Goal: Task Accomplishment & Management: Complete application form

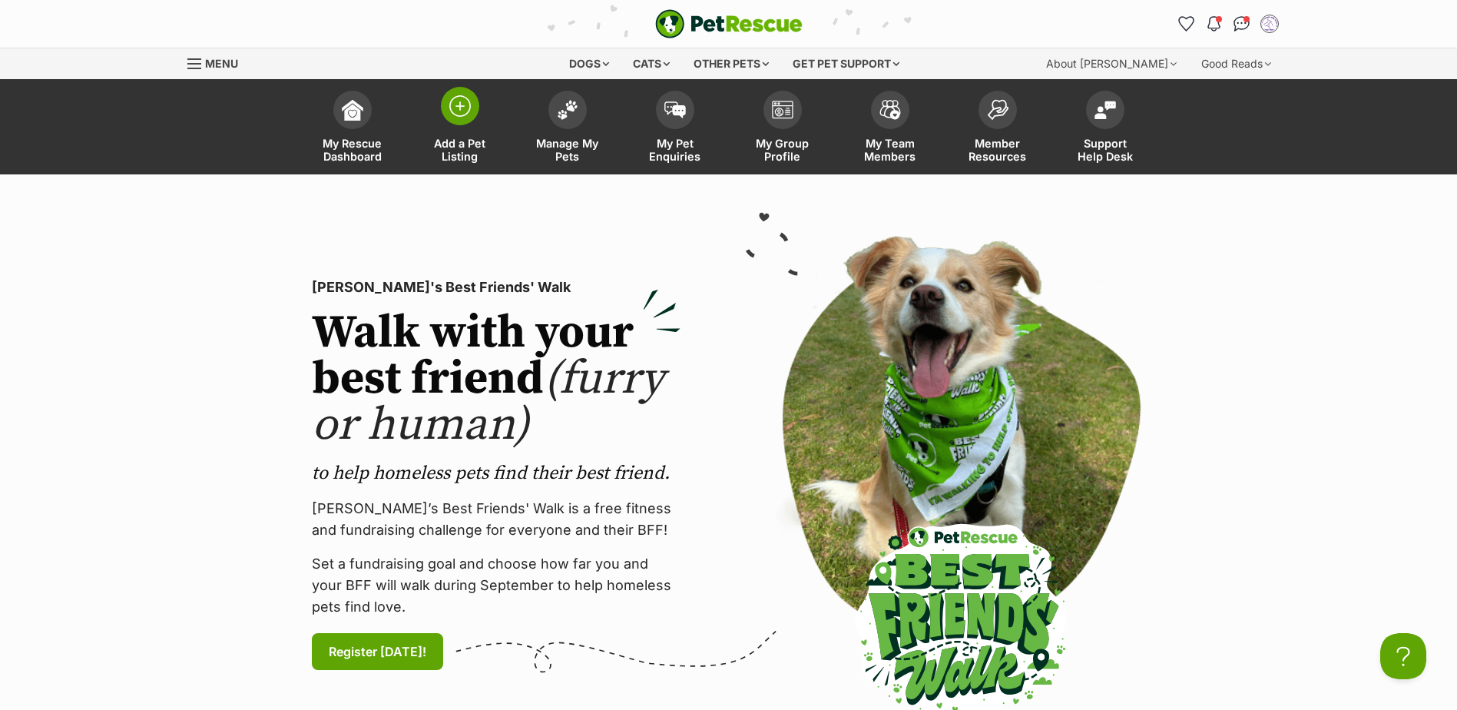
drag, startPoint x: 461, startPoint y: 109, endPoint x: 501, endPoint y: 149, distance: 56.5
click at [461, 109] on img at bounding box center [460, 106] width 22 height 22
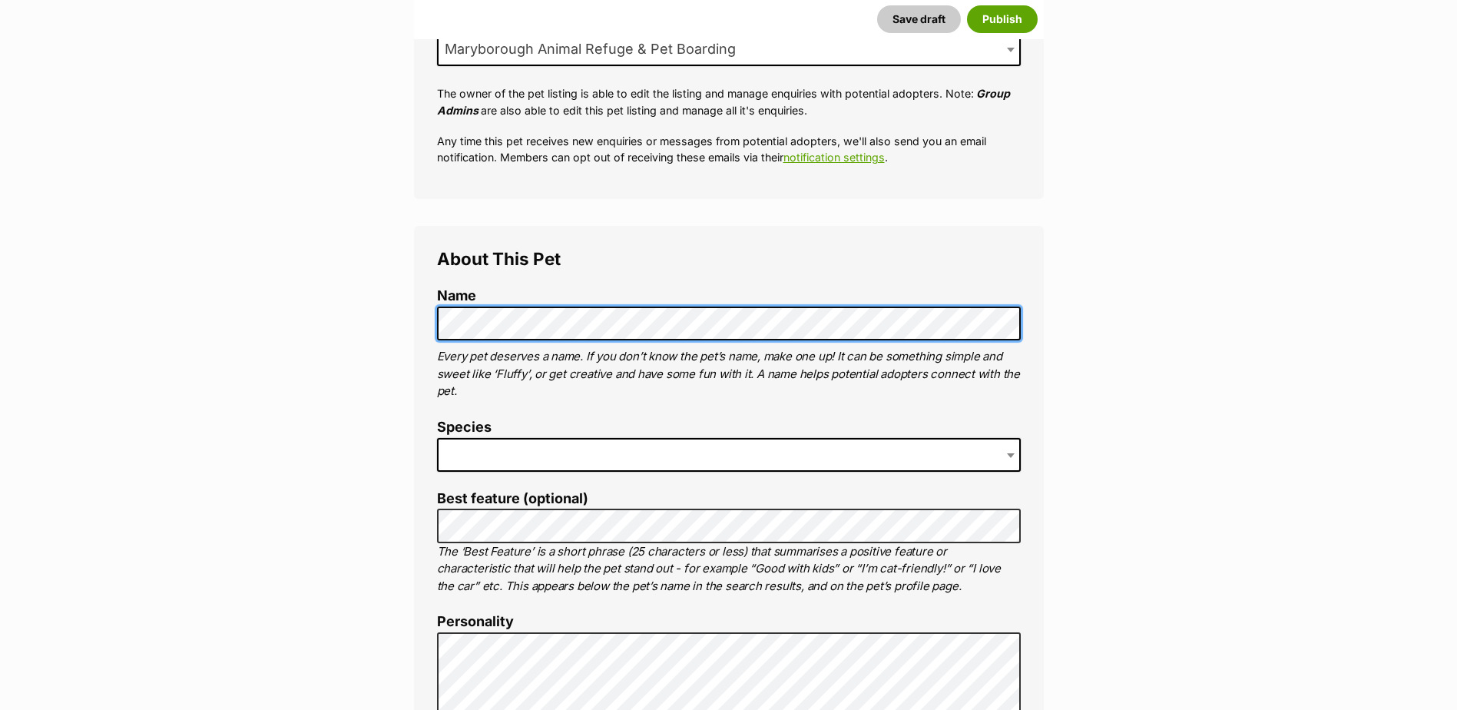
scroll to position [358, 0]
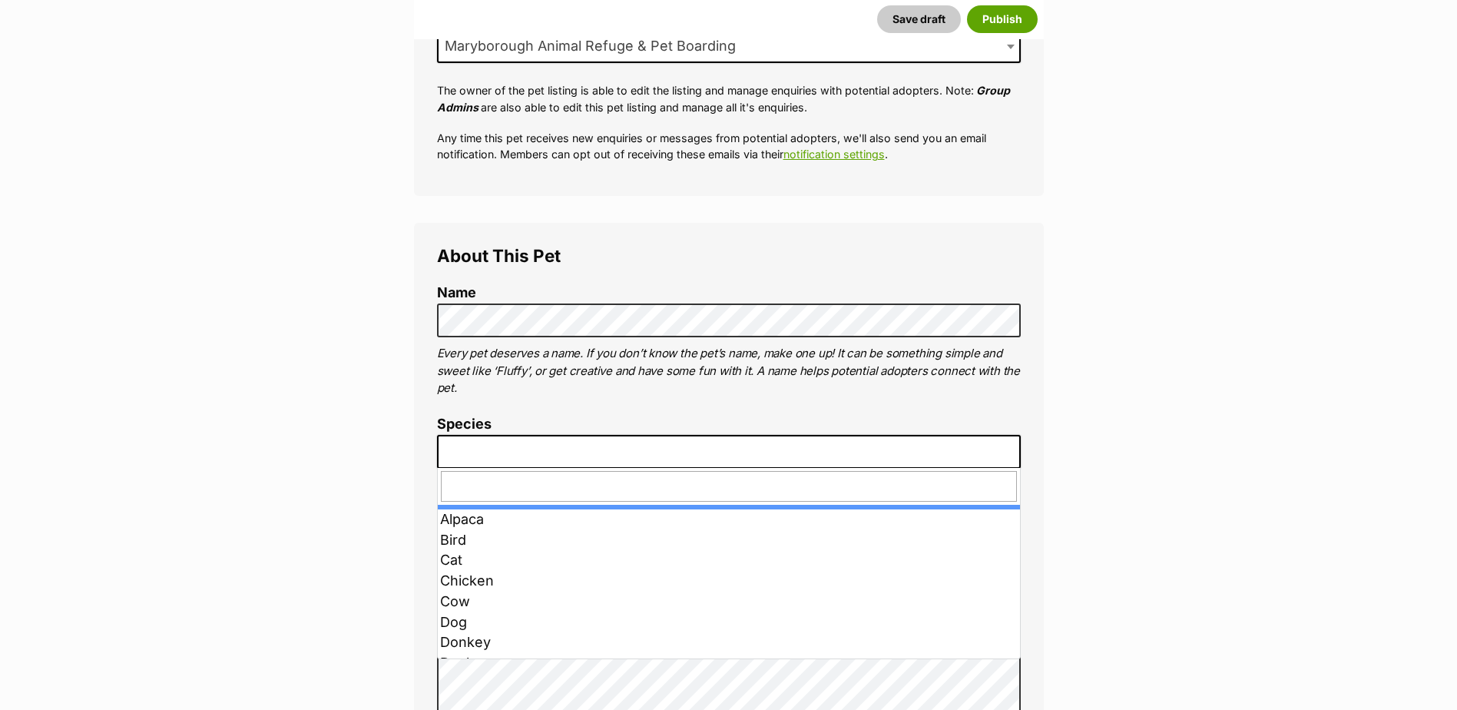
click at [525, 451] on span at bounding box center [729, 452] width 584 height 34
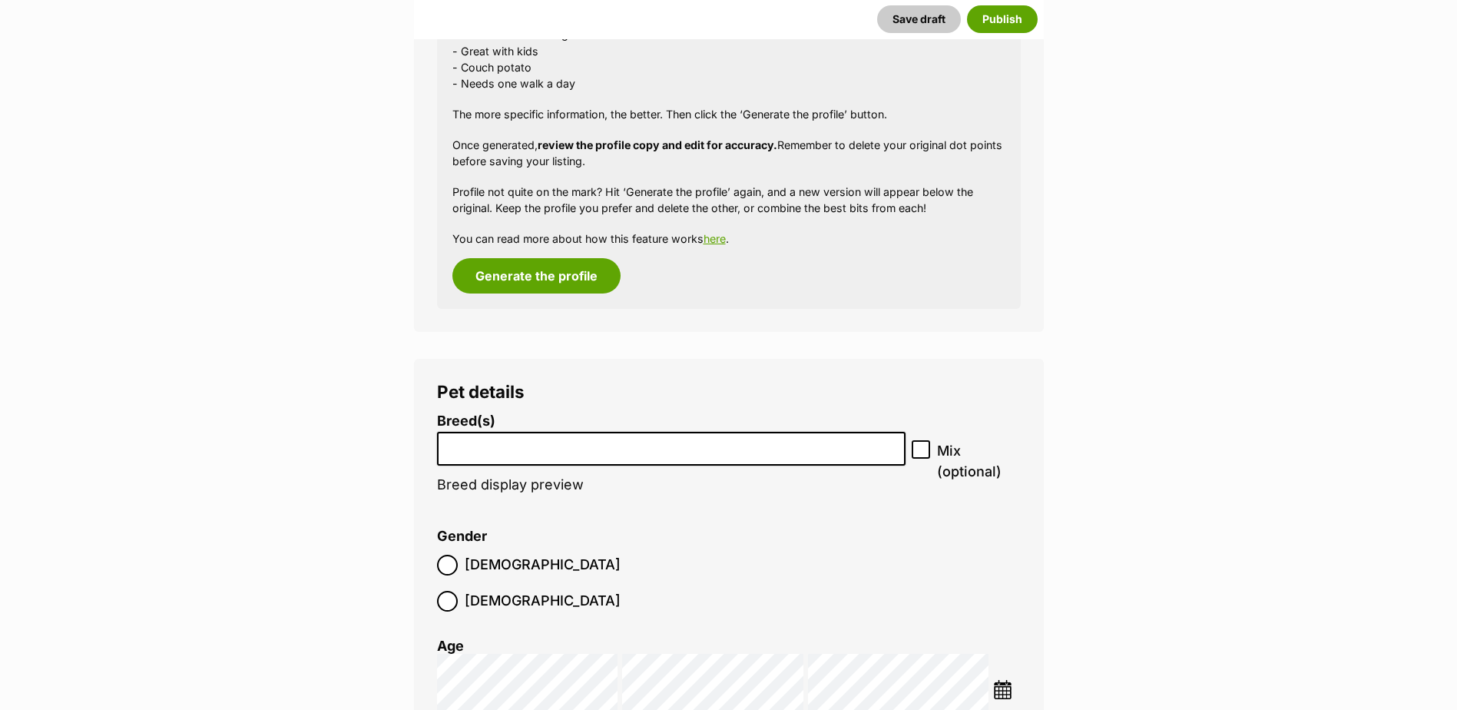
scroll to position [1536, 0]
click at [554, 447] on input "search" at bounding box center [671, 444] width 459 height 16
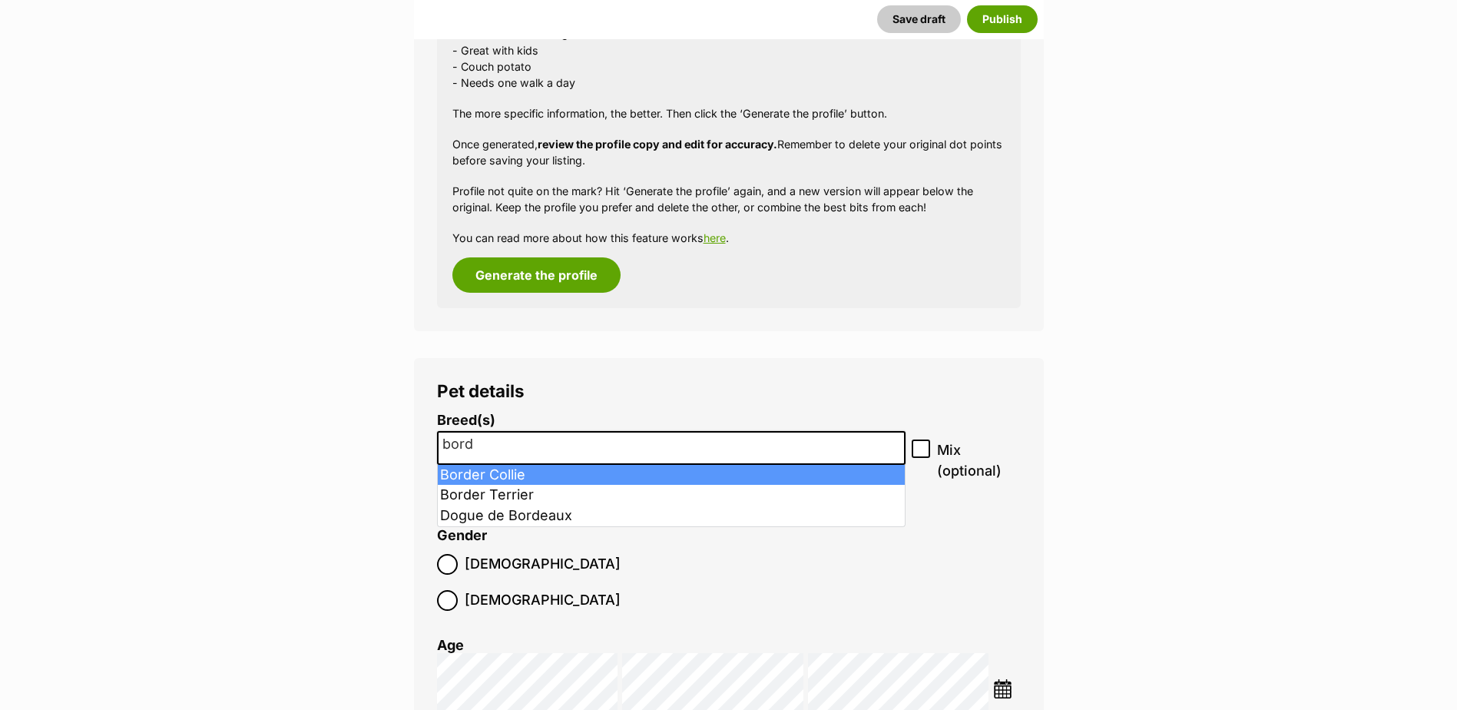
type input "bord"
select select "37"
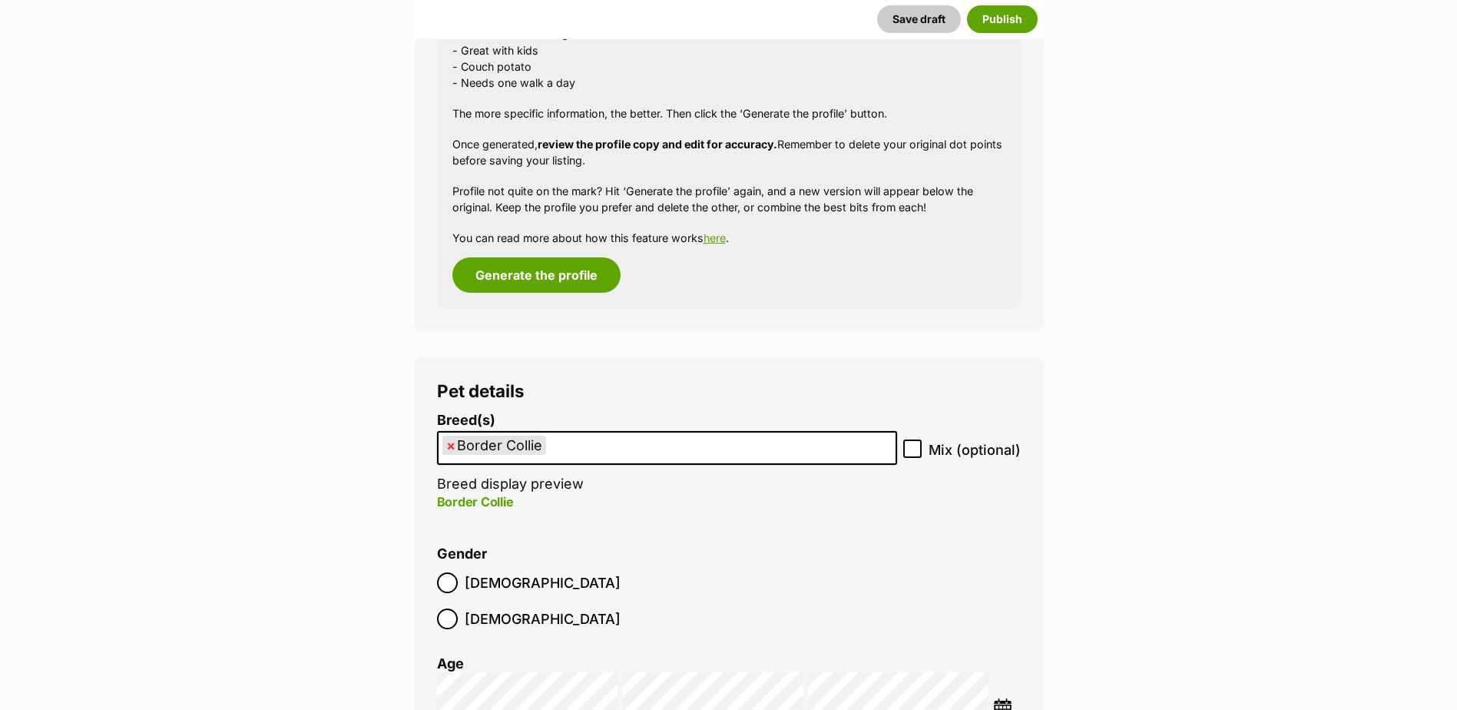
click at [1003, 698] on img at bounding box center [1002, 707] width 19 height 19
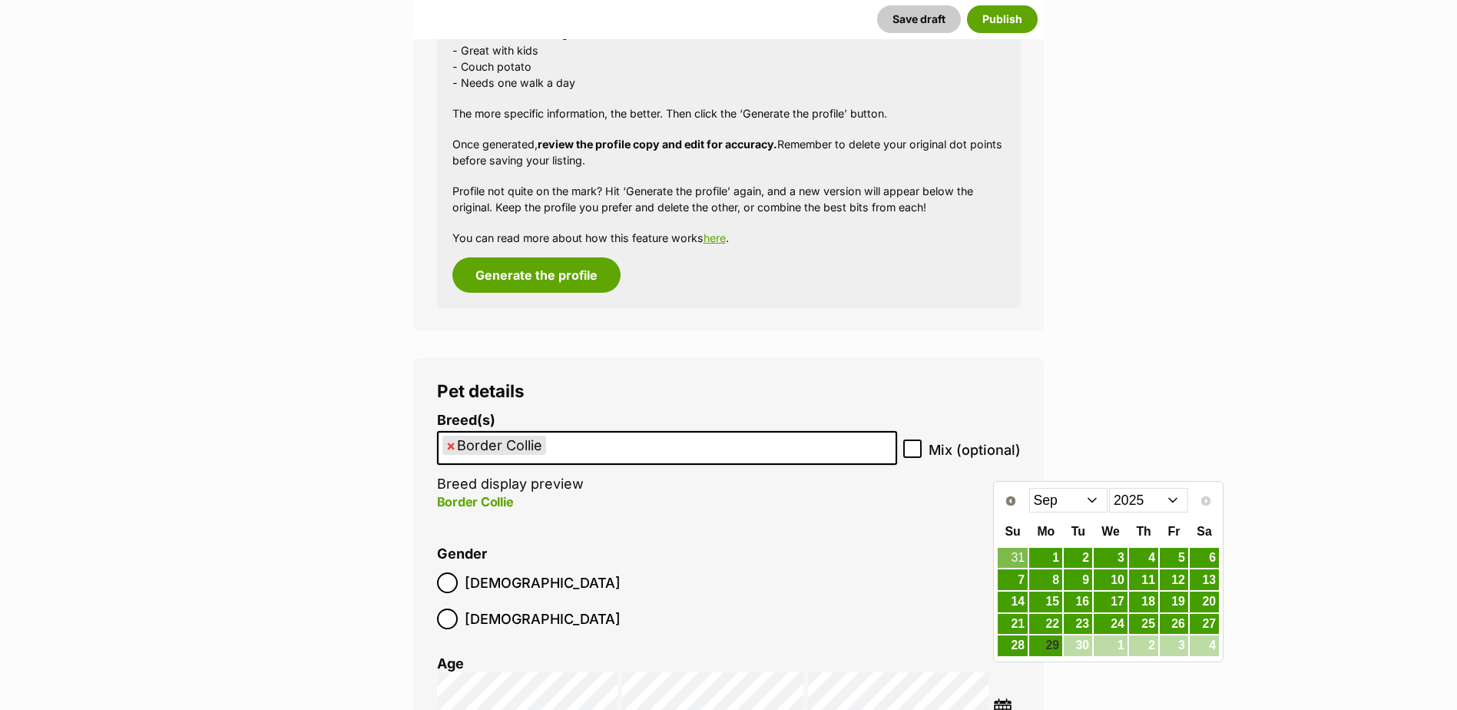
click at [1132, 497] on select "2015 2016 2017 2018 2019 2020 2021 2022 2023 2024 2025" at bounding box center [1148, 500] width 79 height 25
click at [1072, 502] on select "Jan Feb Mar Apr May Jun Jul Aug Sep Oct Nov Dec" at bounding box center [1068, 500] width 79 height 25
click at [1209, 578] on link "11" at bounding box center [1204, 579] width 29 height 19
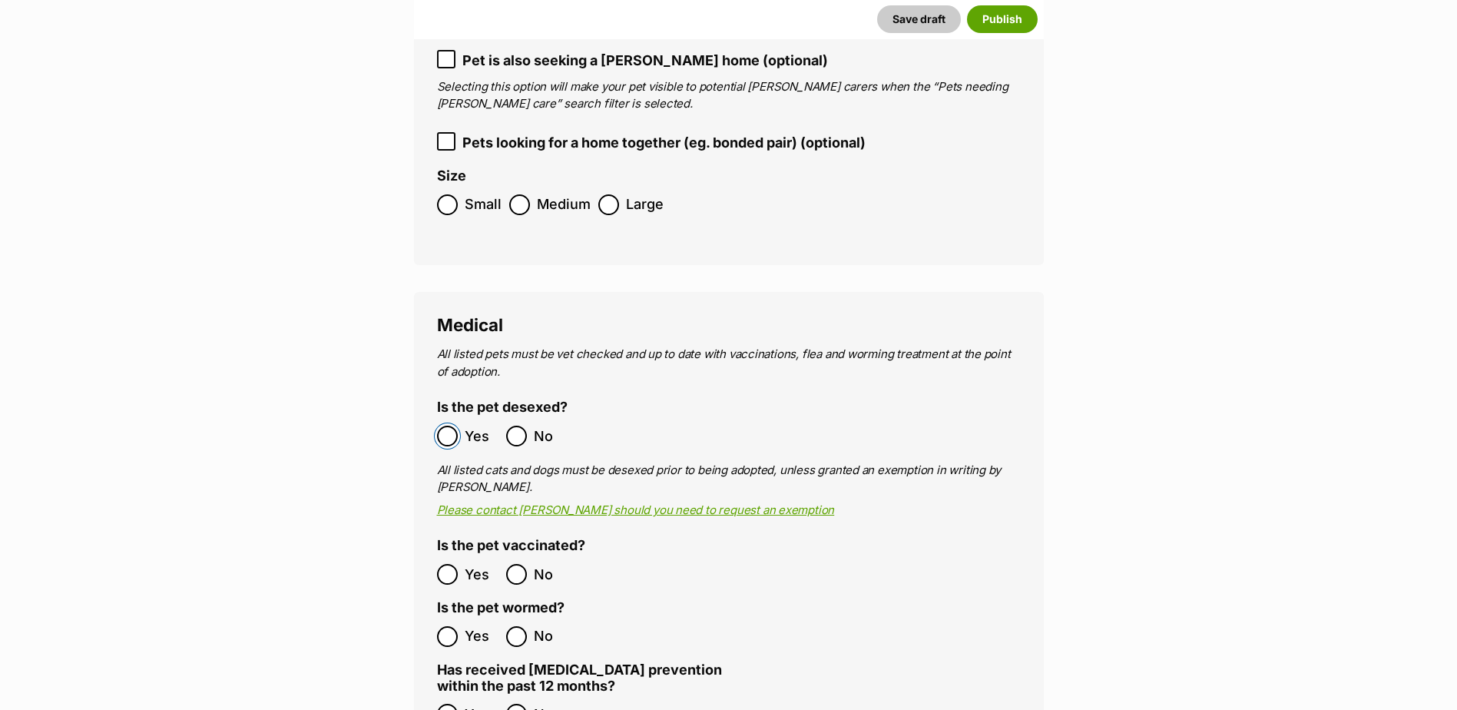
scroll to position [2294, 0]
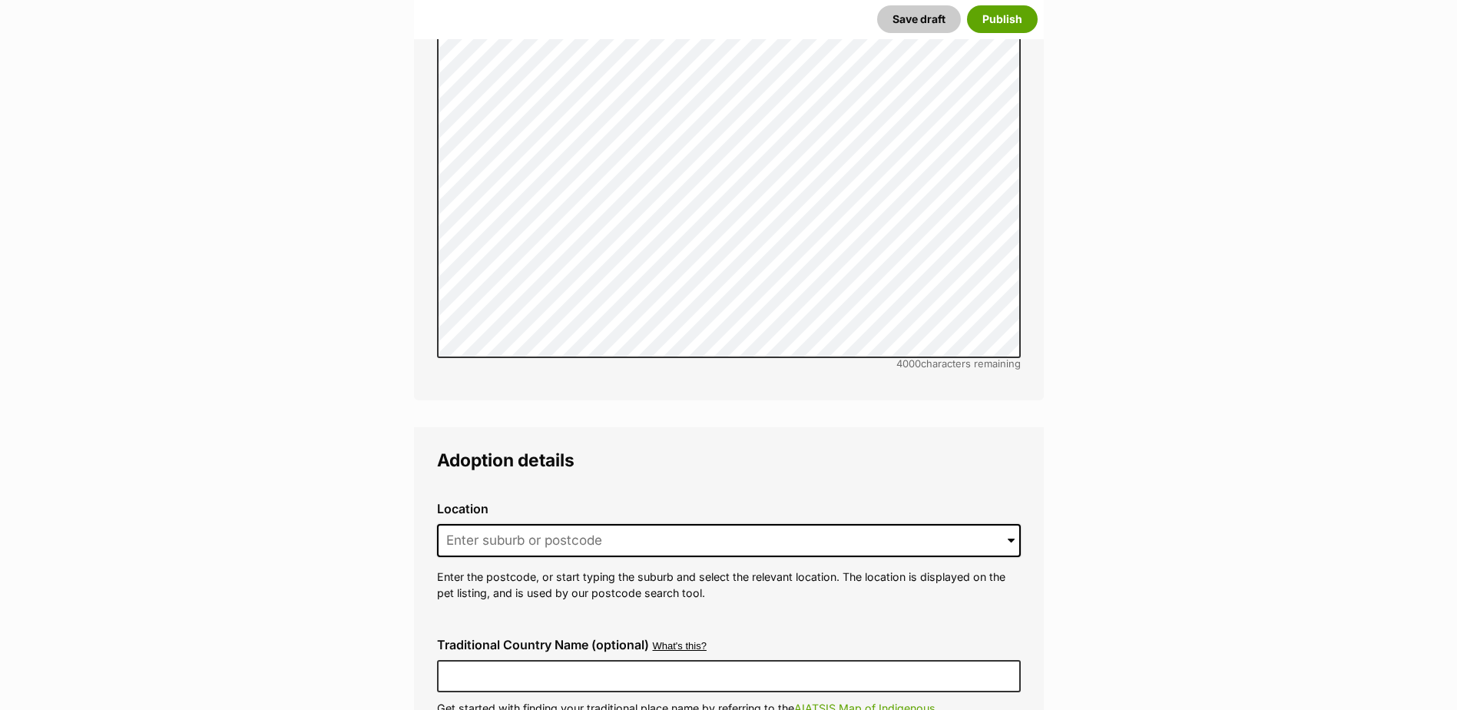
scroll to position [3161, 0]
click at [505, 523] on input at bounding box center [729, 540] width 584 height 34
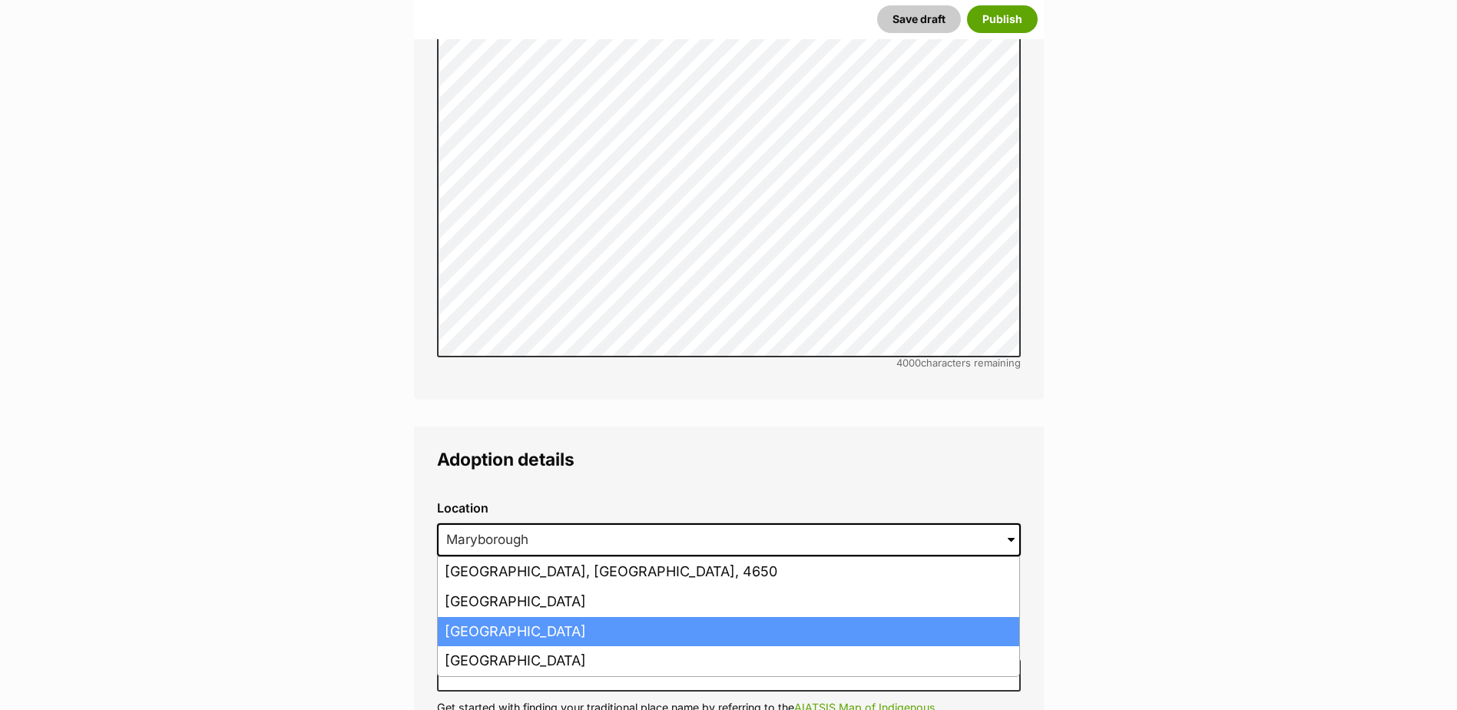
click at [572, 617] on li "Maryborough West, Queensland, 4650" at bounding box center [729, 632] width 582 height 30
type input "Maryborough West, Queensland, 4650"
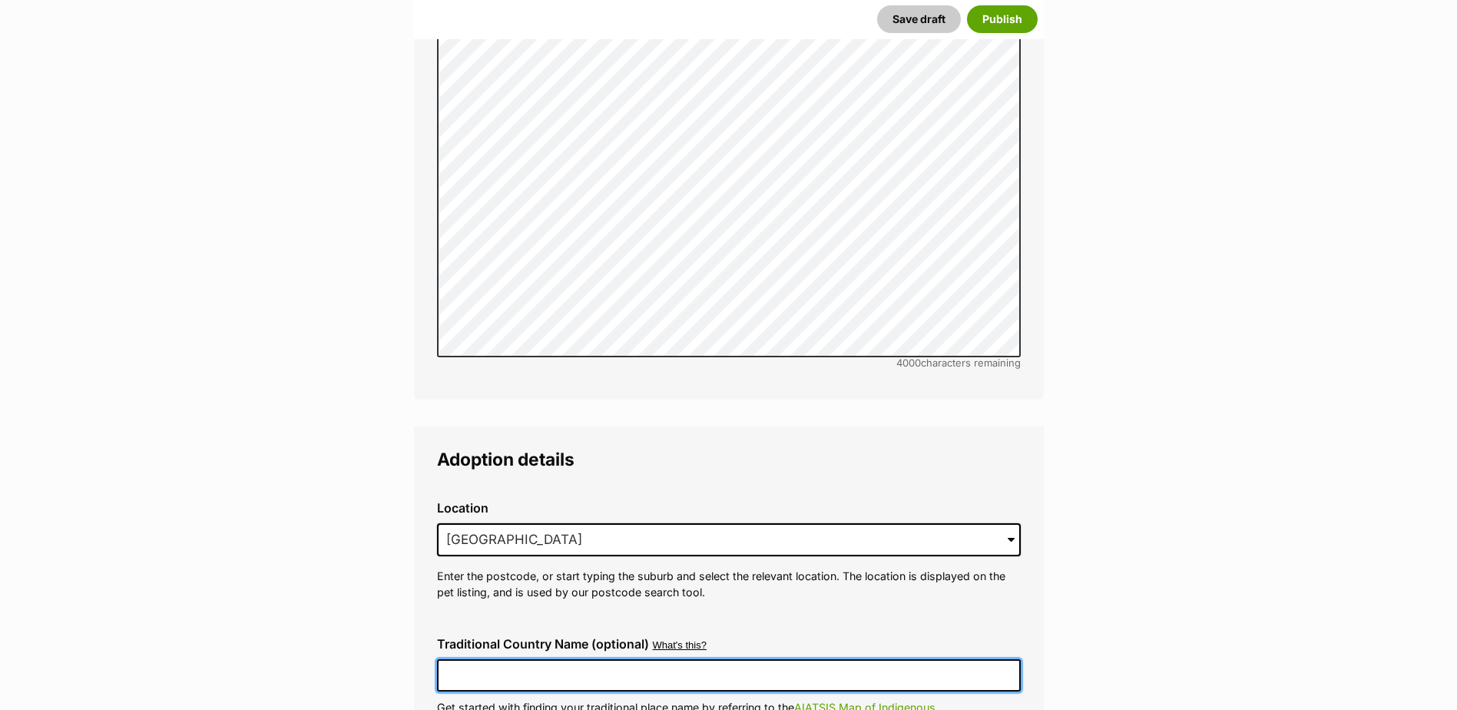
click at [550, 659] on input "Traditional Country Name (optional)" at bounding box center [729, 675] width 584 height 32
type input "Australia"
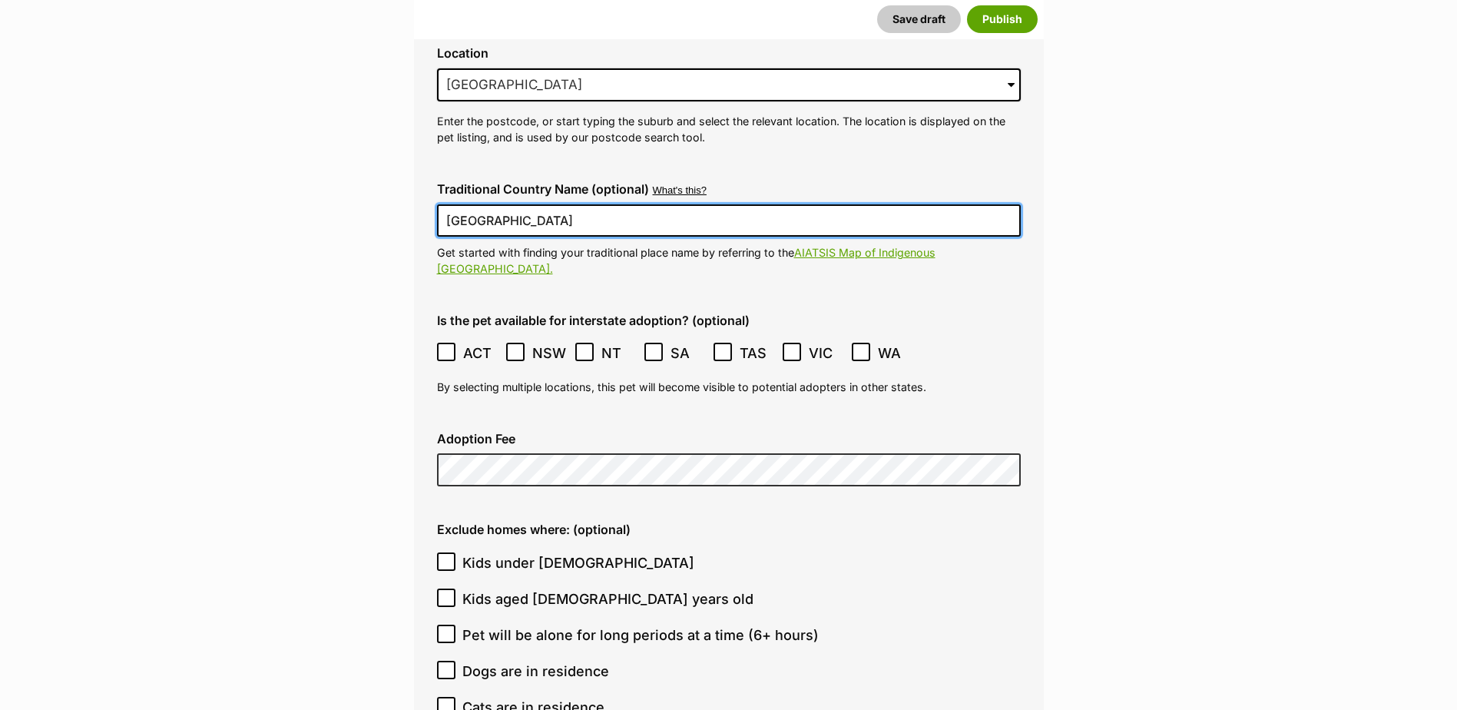
scroll to position [3695, 0]
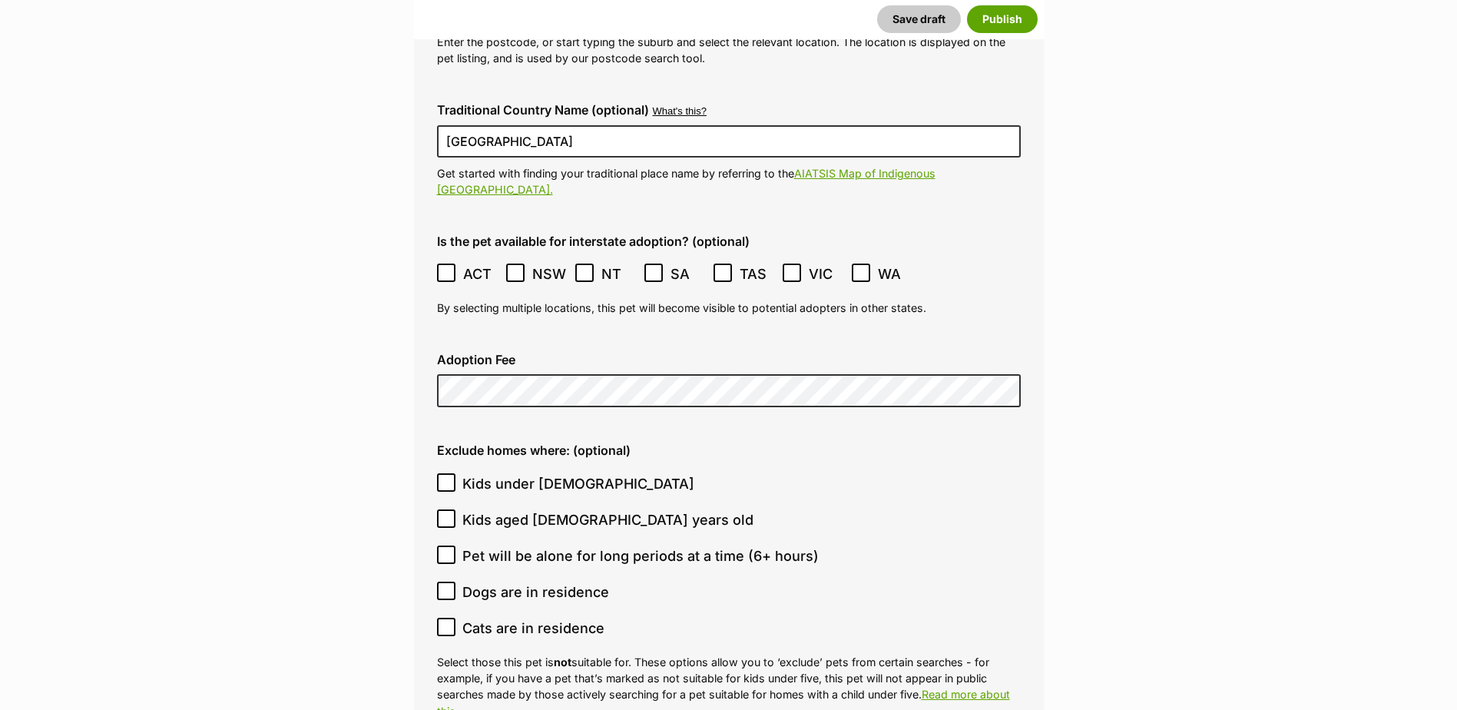
click at [520, 267] on icon at bounding box center [515, 272] width 11 height 11
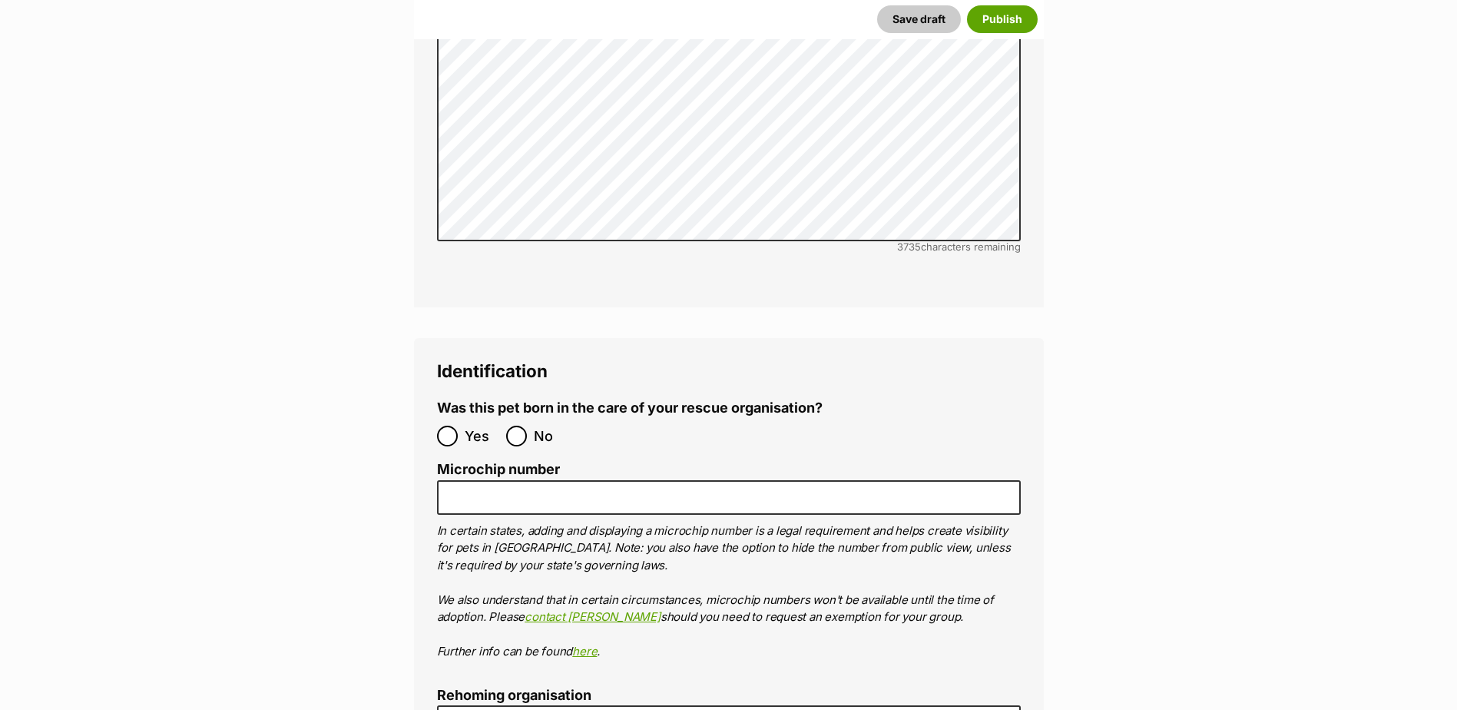
scroll to position [4655, 0]
click at [525, 425] on input "No" at bounding box center [516, 435] width 21 height 21
radio input "true"
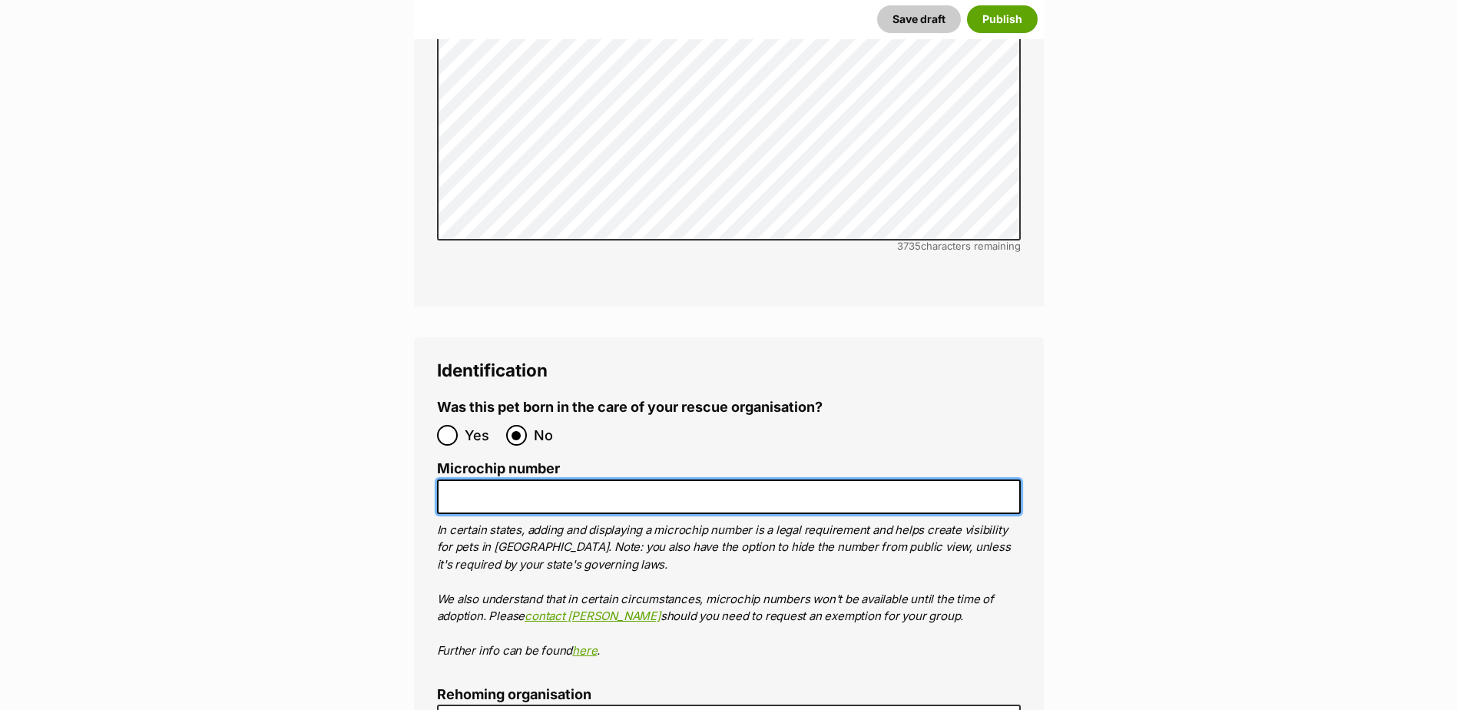
click at [532, 479] on input "Microchip number" at bounding box center [729, 496] width 584 height 35
type input "953010007921660"
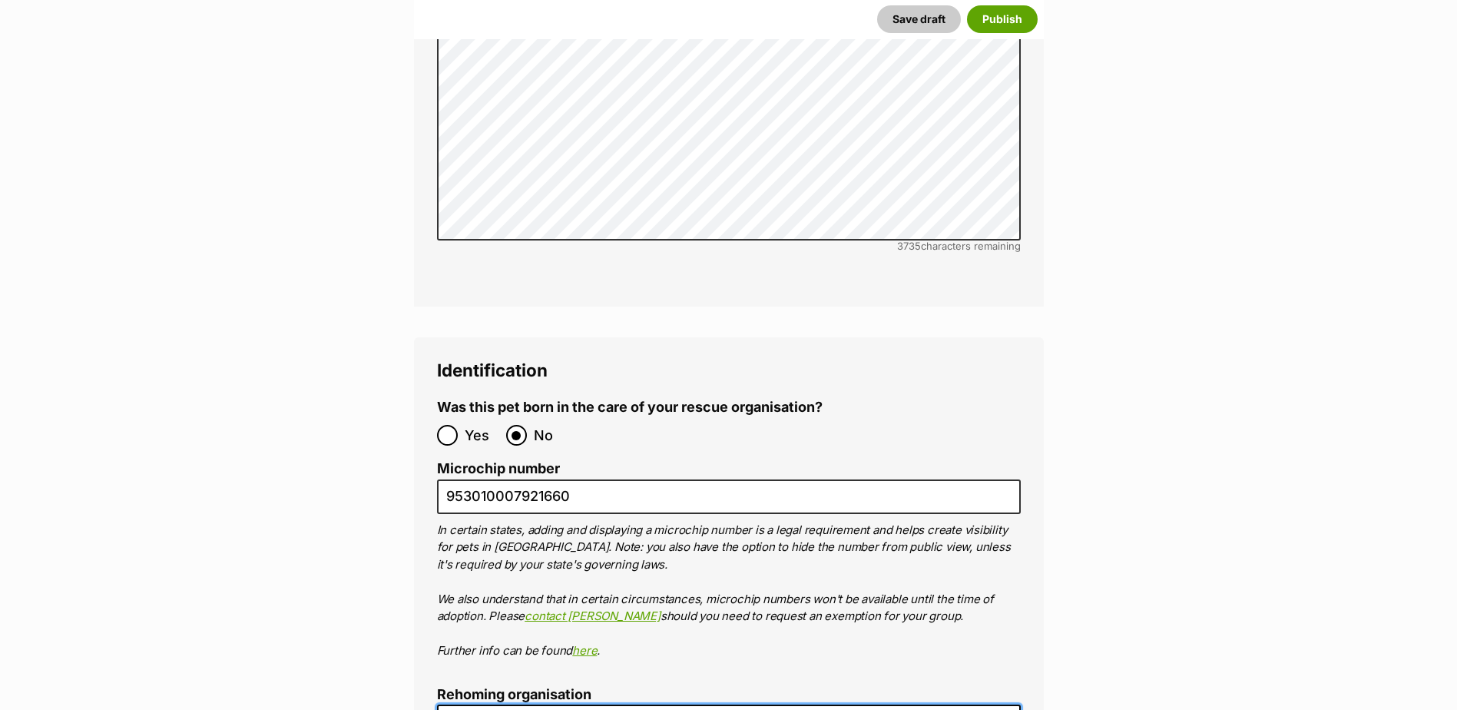
drag, startPoint x: 474, startPoint y: 664, endPoint x: 472, endPoint y: 654, distance: 10.9
click at [472, 704] on input "Rehoming organisation" at bounding box center [729, 721] width 584 height 35
type input "MDAR"
type input "0000312643880"
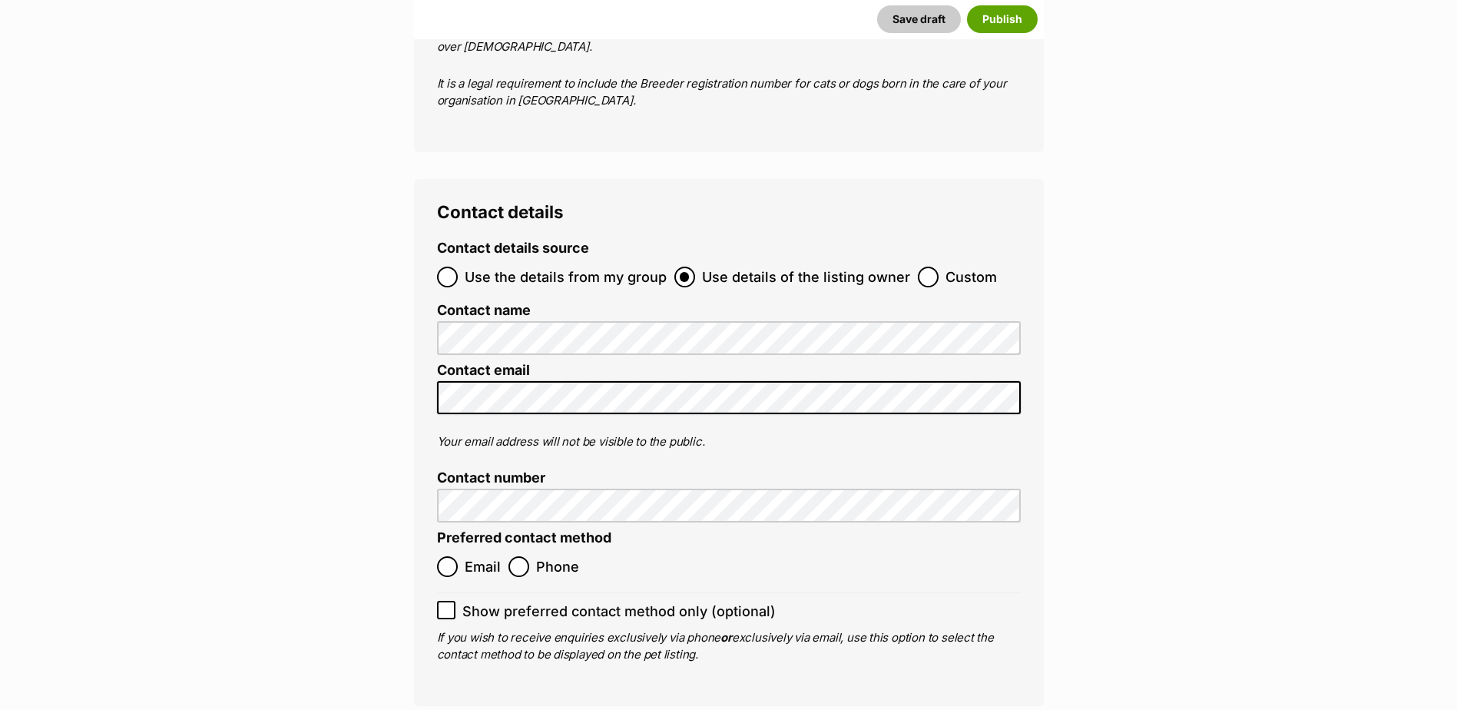
scroll to position [5639, 0]
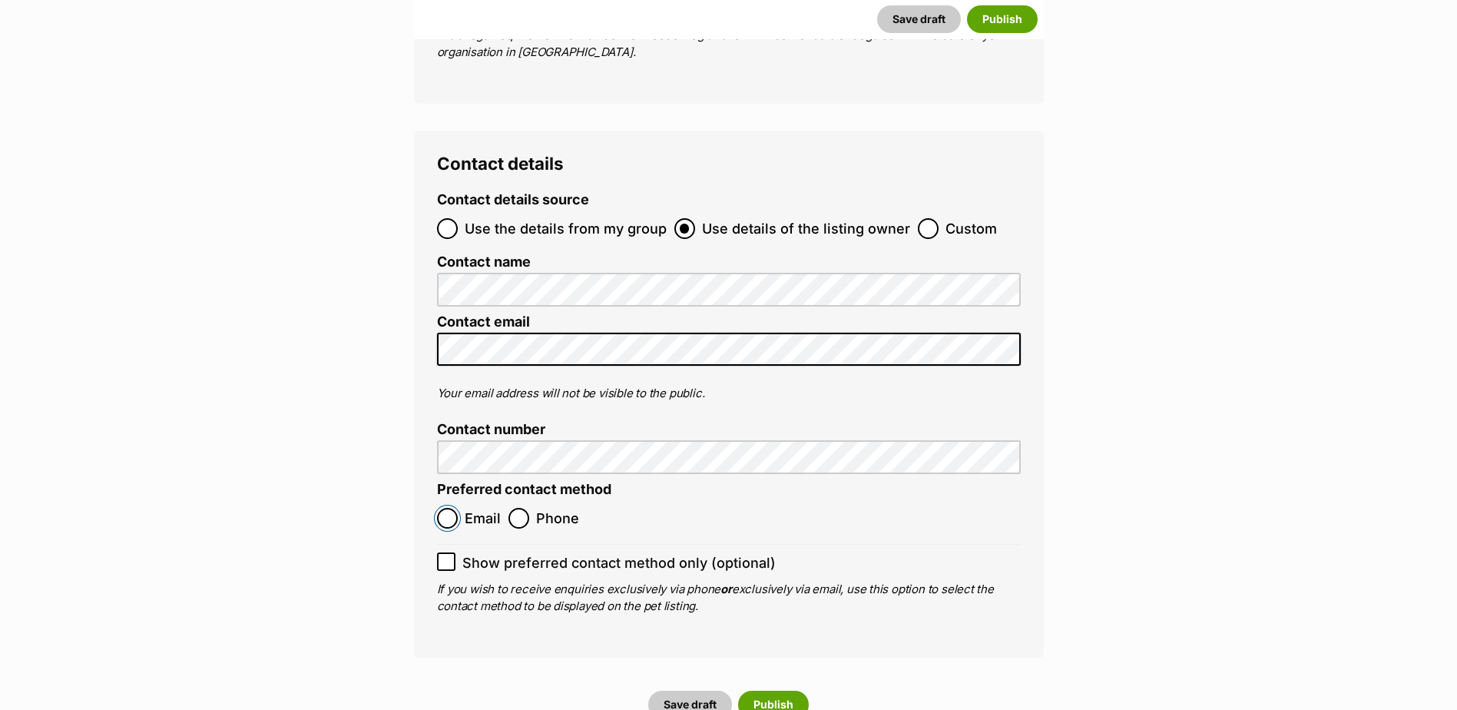
click at [445, 508] on input "Email" at bounding box center [447, 518] width 21 height 21
radio input "true"
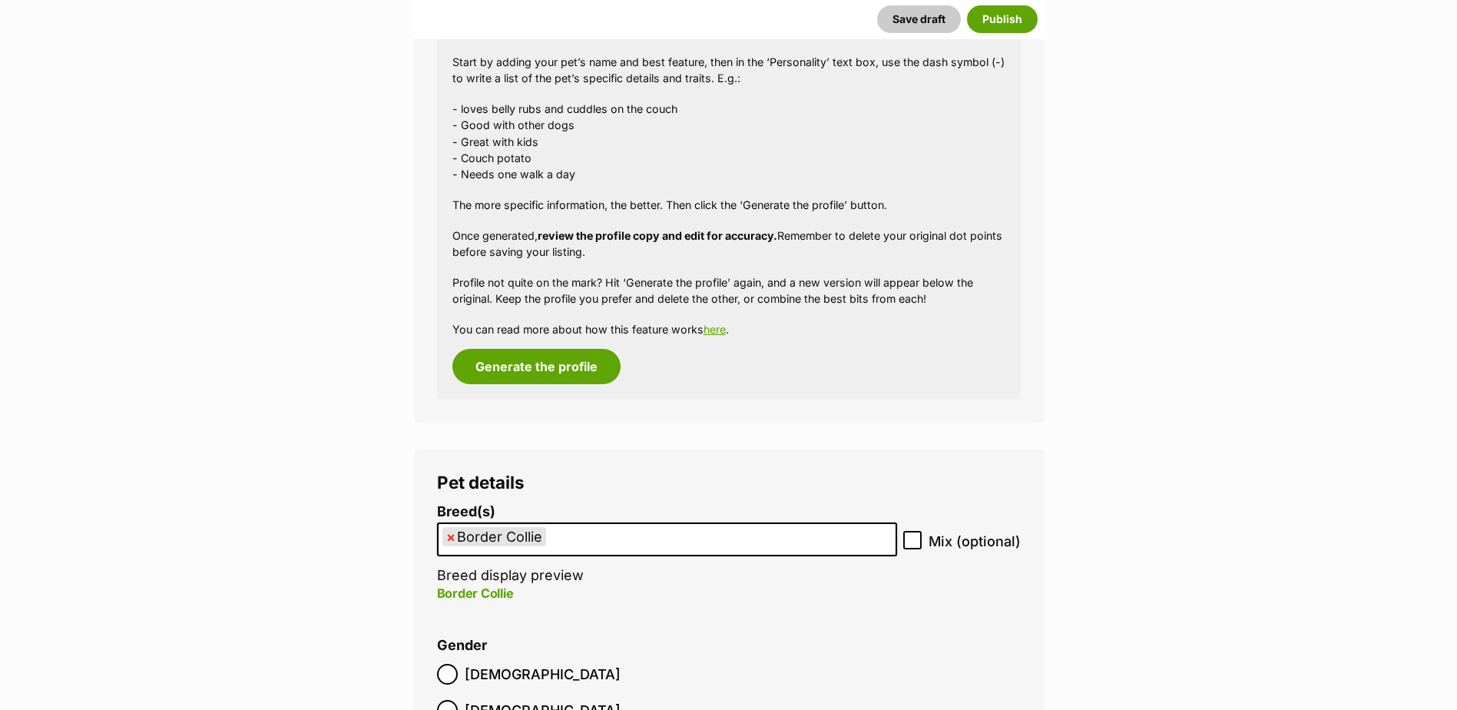
scroll to position [1446, 0]
click at [538, 361] on button "Generate the profile" at bounding box center [536, 365] width 168 height 35
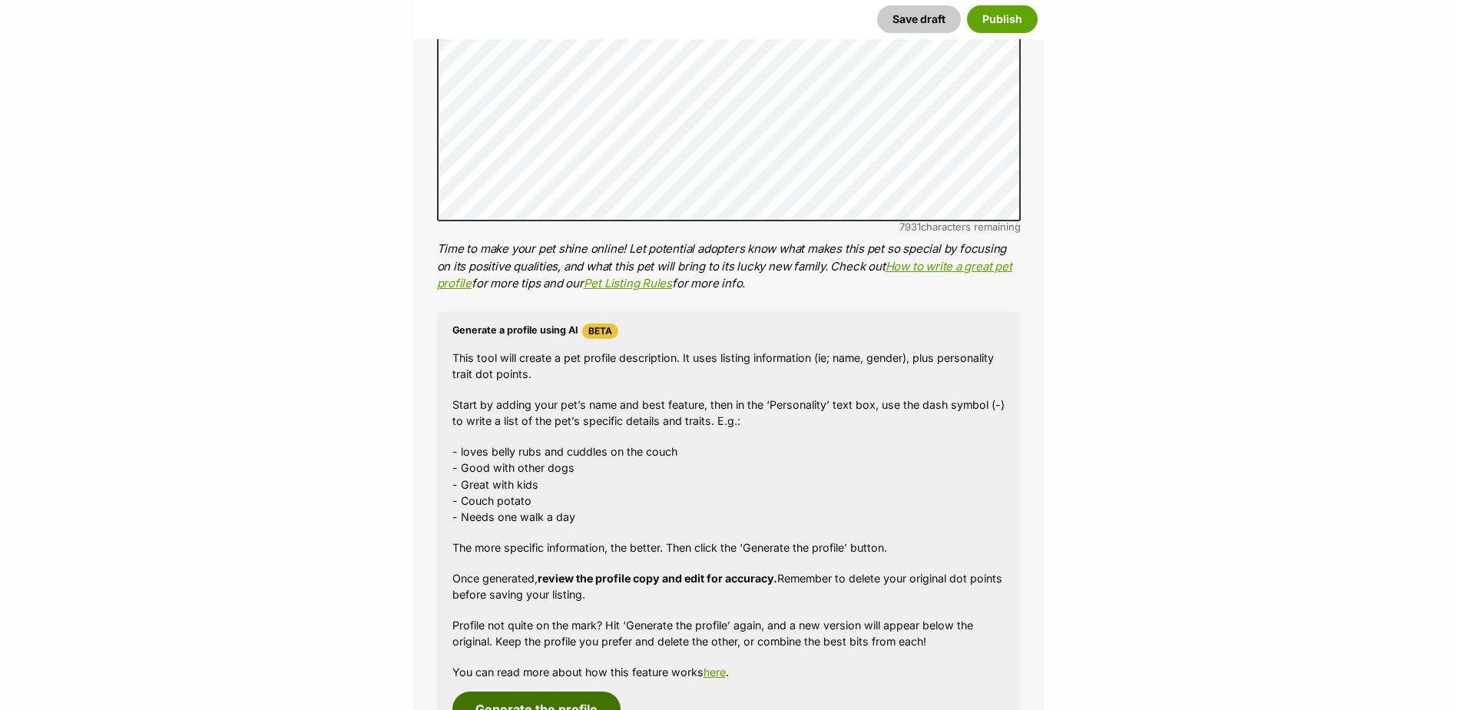
scroll to position [800, 0]
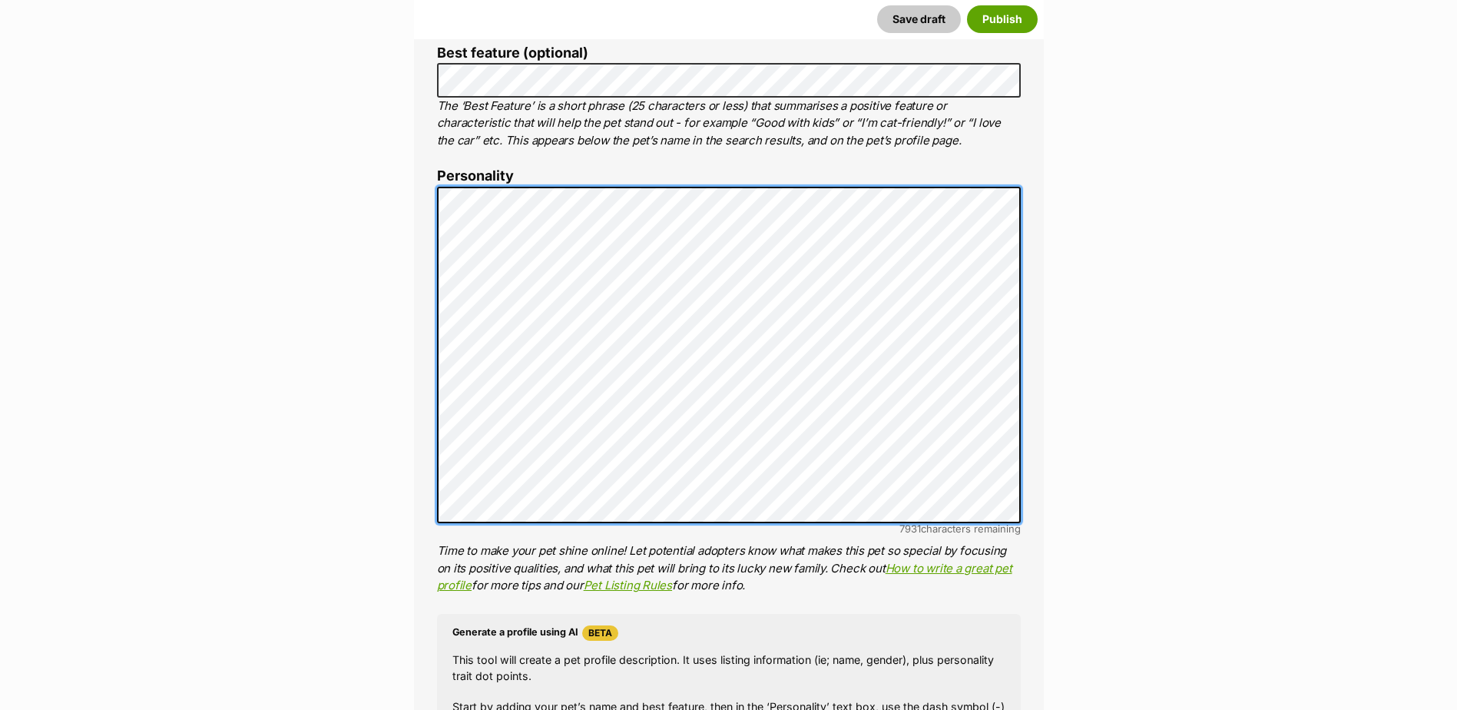
click at [424, 138] on div "About This Pet Name Henlo there, it looks like you might be using the pet name …" at bounding box center [729, 423] width 630 height 1287
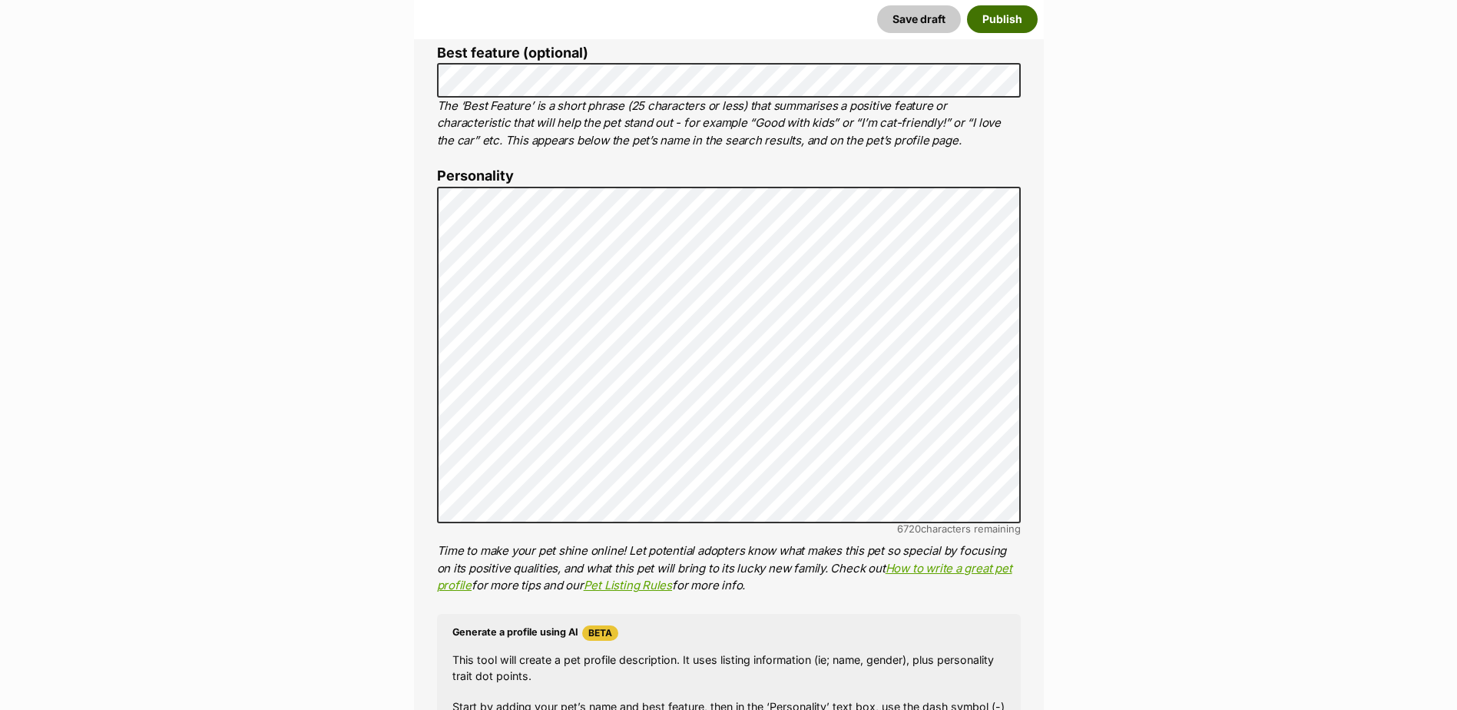
click at [998, 18] on button "Publish" at bounding box center [1002, 19] width 71 height 28
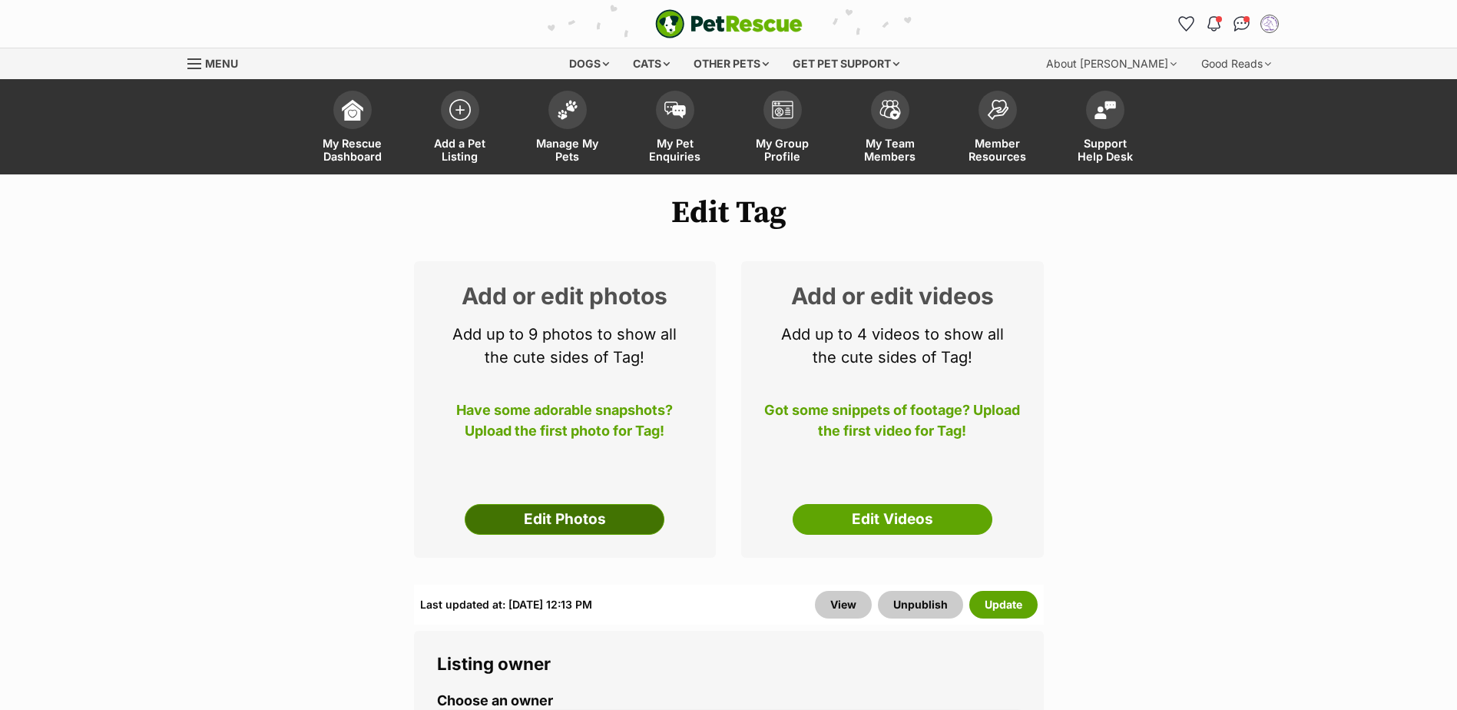
click at [556, 515] on link "Edit Photos" at bounding box center [565, 519] width 200 height 31
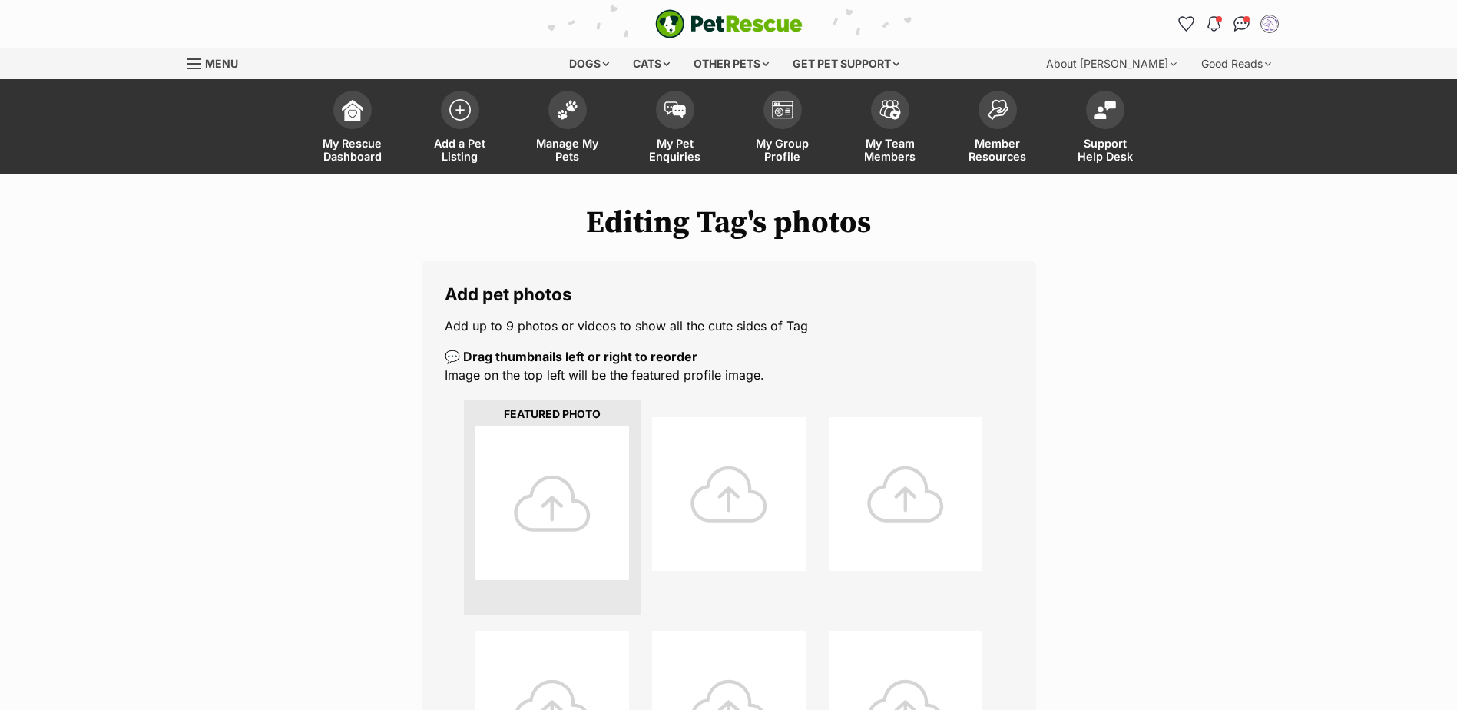
click at [556, 428] on div at bounding box center [553, 503] width 154 height 154
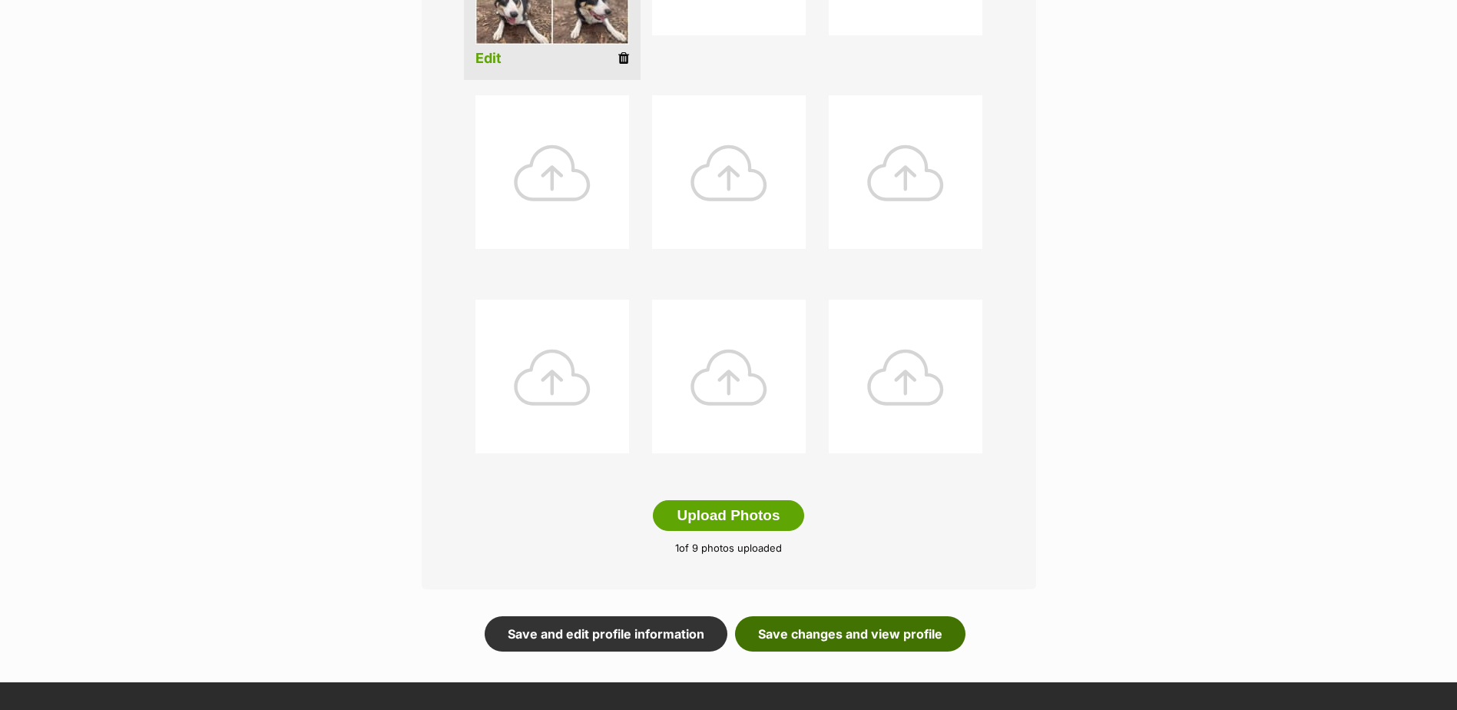
scroll to position [536, 0]
click at [813, 635] on link "Save changes and view profile" at bounding box center [850, 632] width 230 height 35
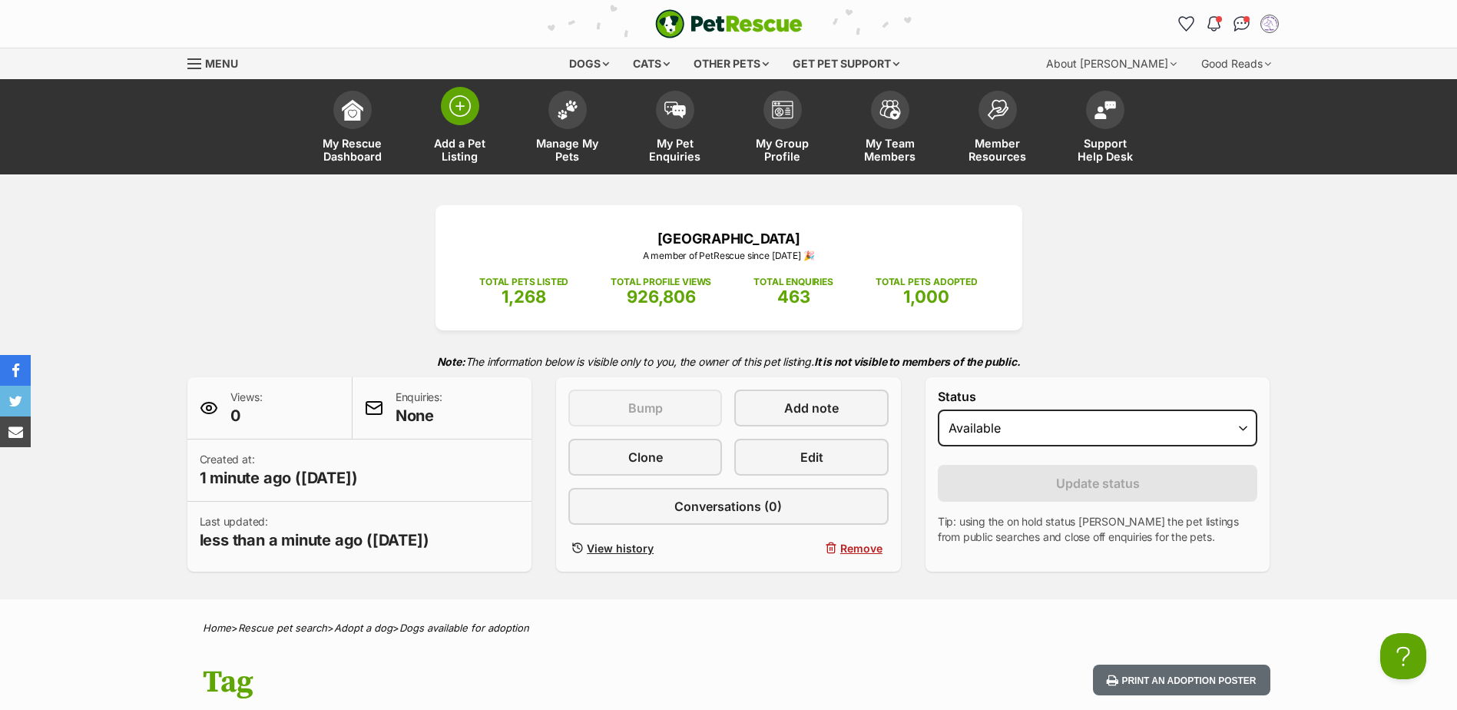
click at [462, 124] on span at bounding box center [460, 106] width 38 height 38
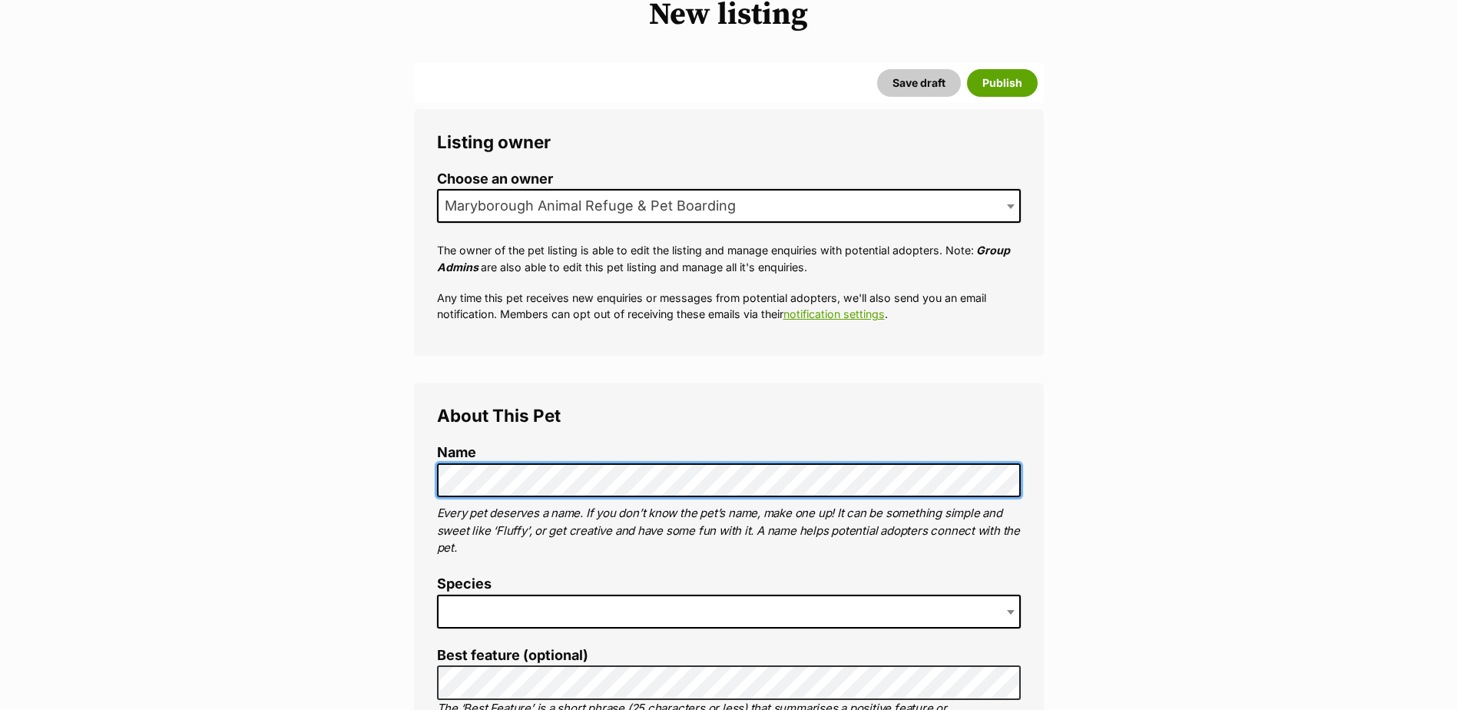
scroll to position [199, 0]
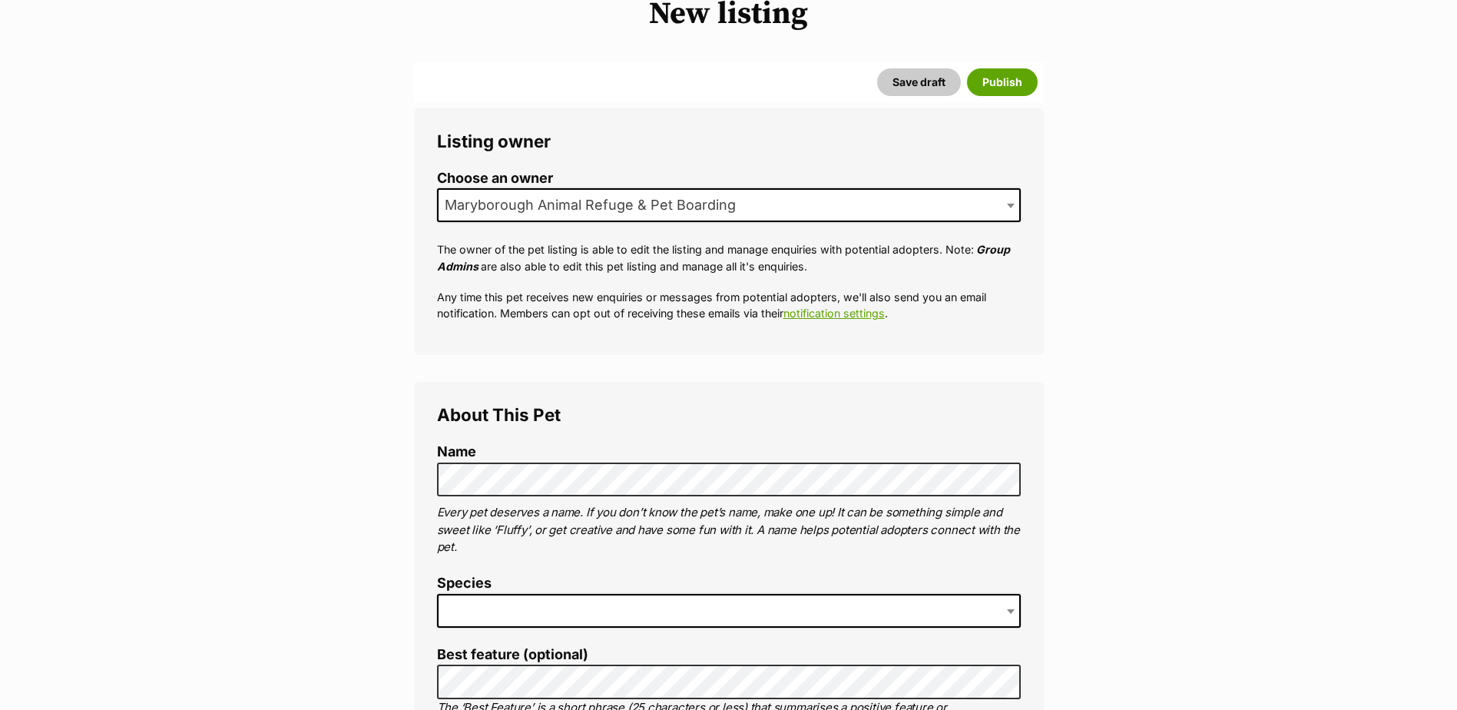
click at [568, 623] on span at bounding box center [729, 611] width 584 height 34
click at [475, 598] on span "Cow" at bounding box center [729, 611] width 584 height 34
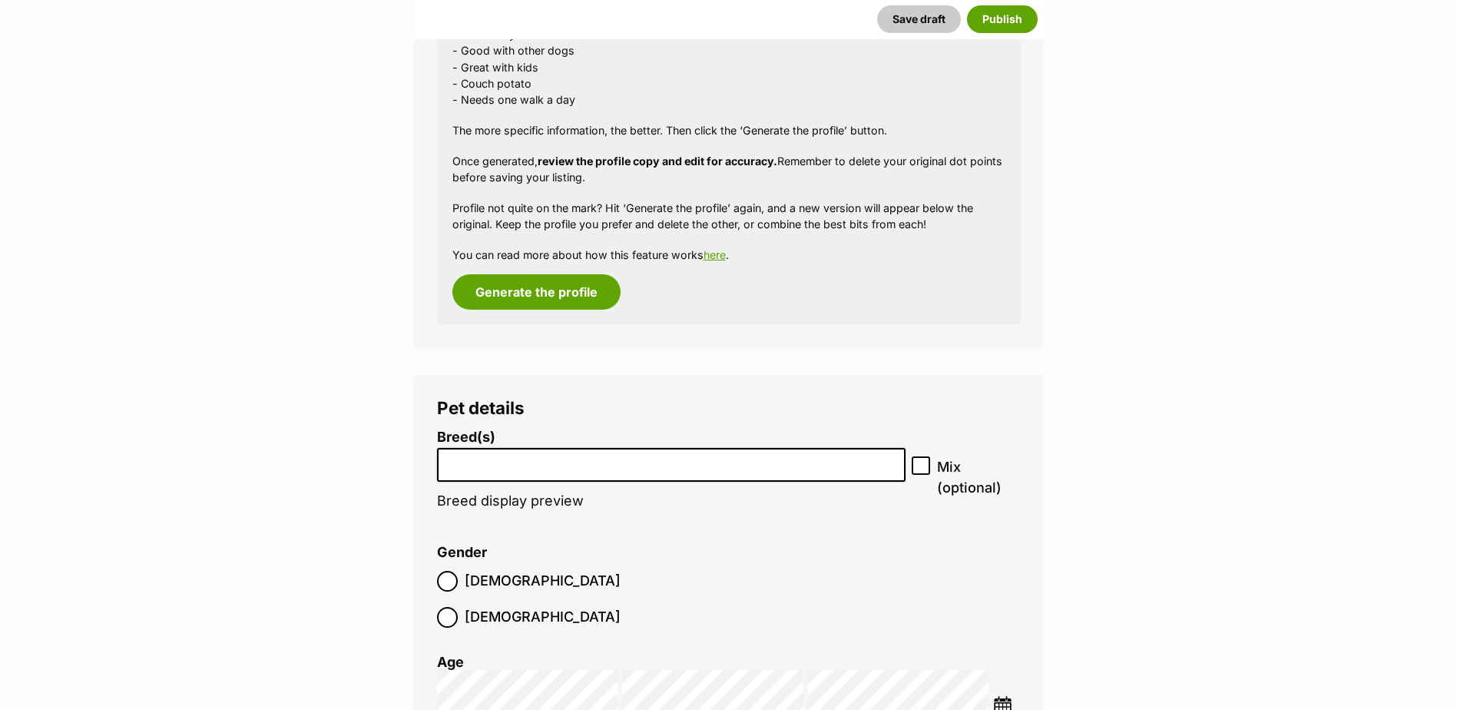
scroll to position [1520, 0]
click at [595, 460] on input "search" at bounding box center [671, 460] width 459 height 16
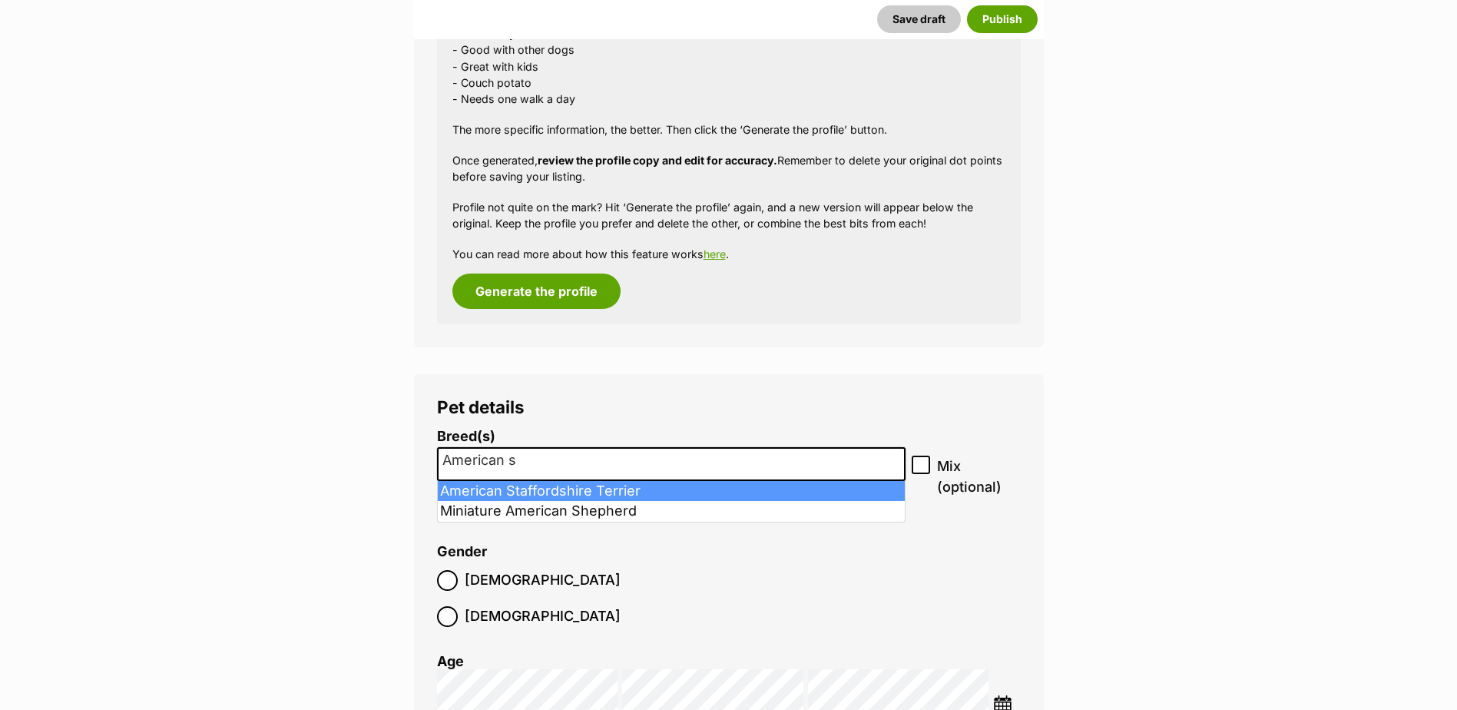
type input "American s"
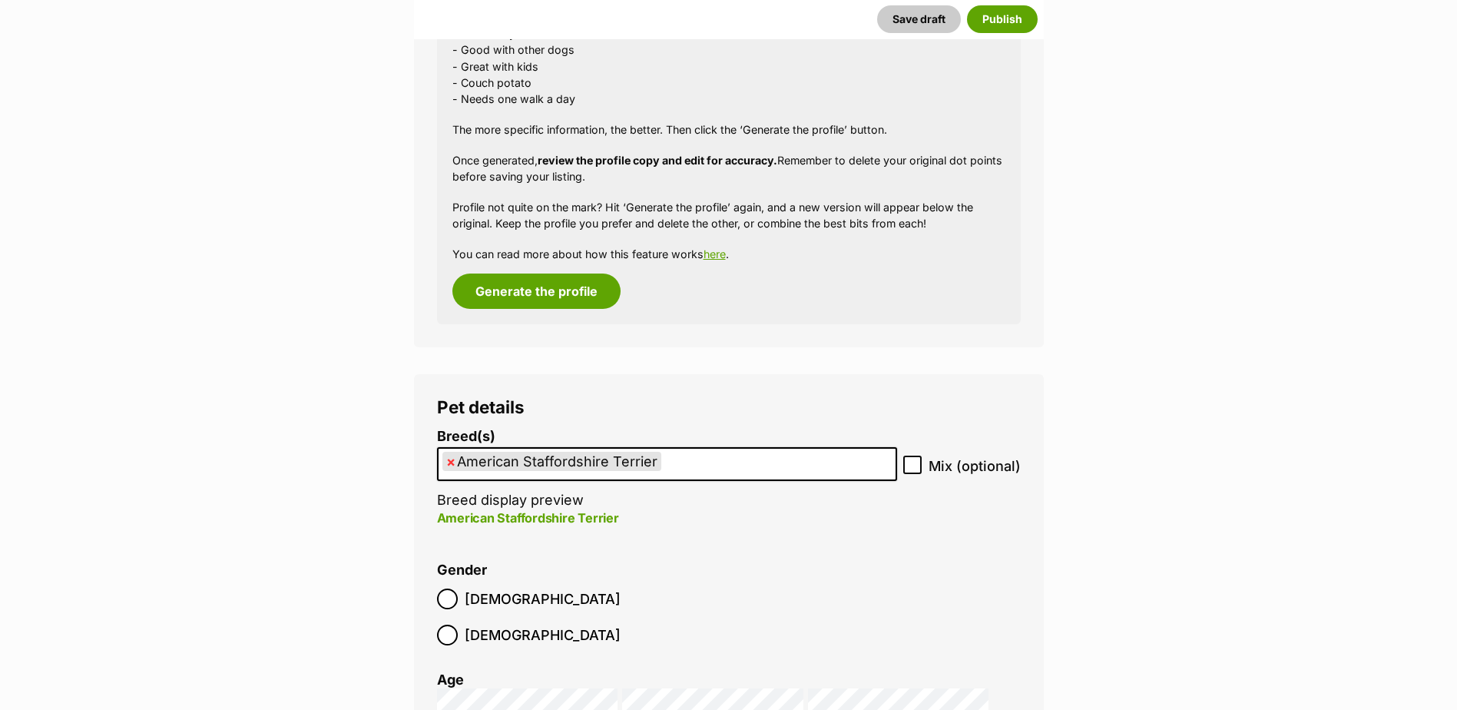
select select "9"
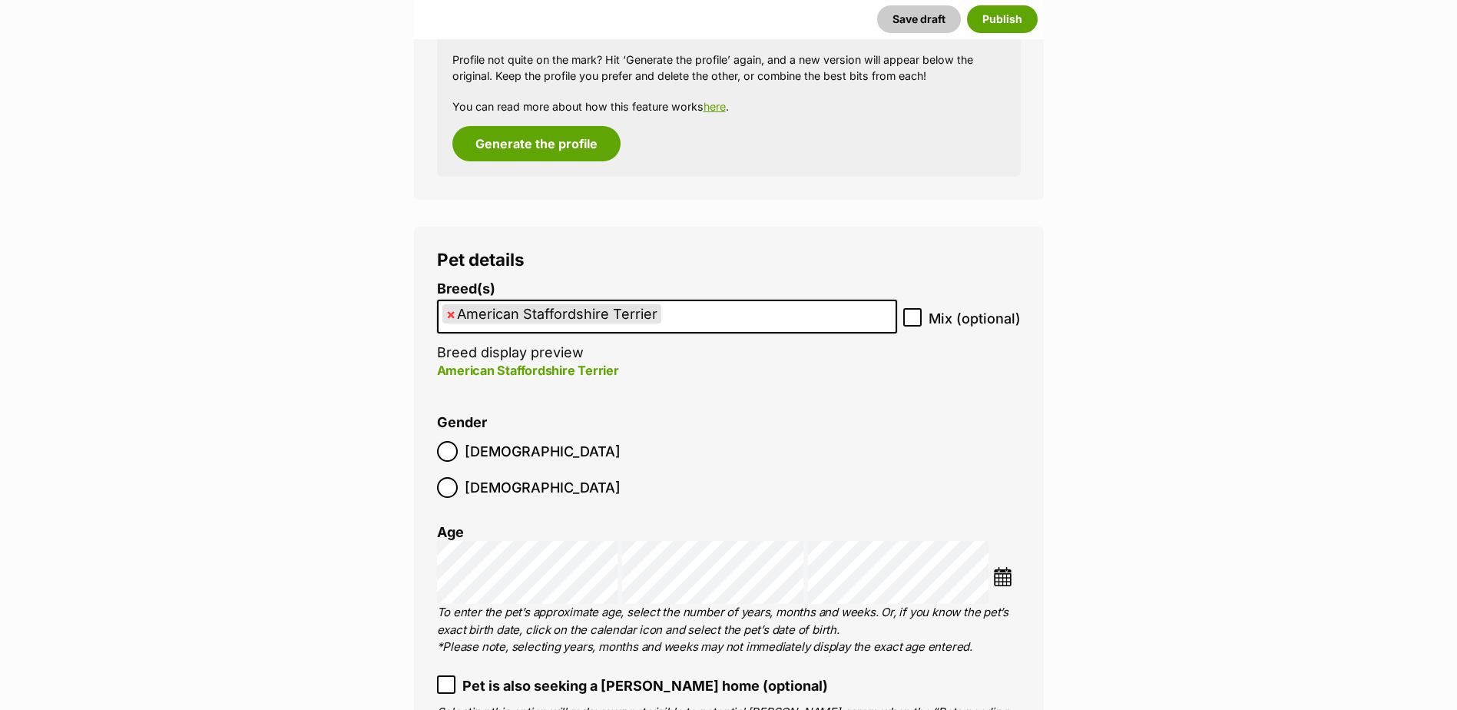
scroll to position [1669, 0]
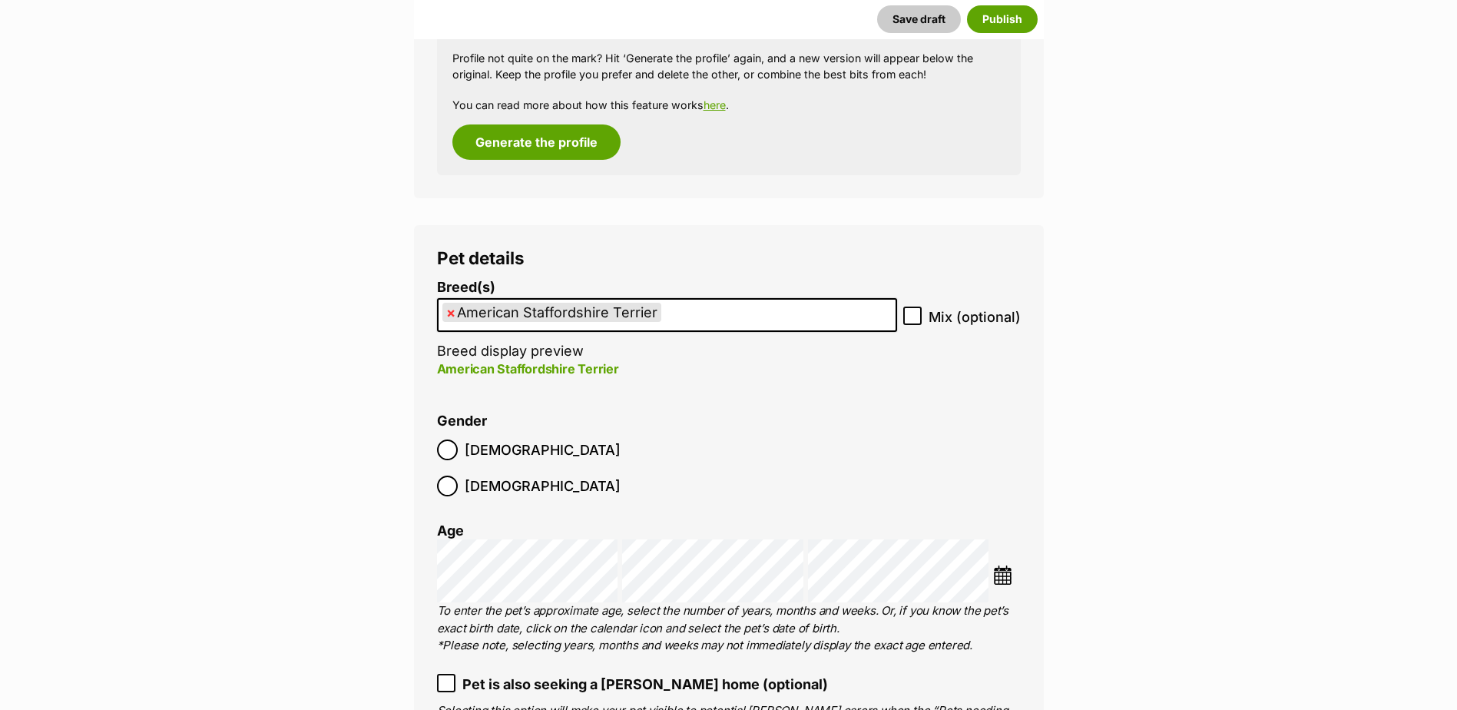
click at [1002, 565] on img at bounding box center [1002, 574] width 19 height 19
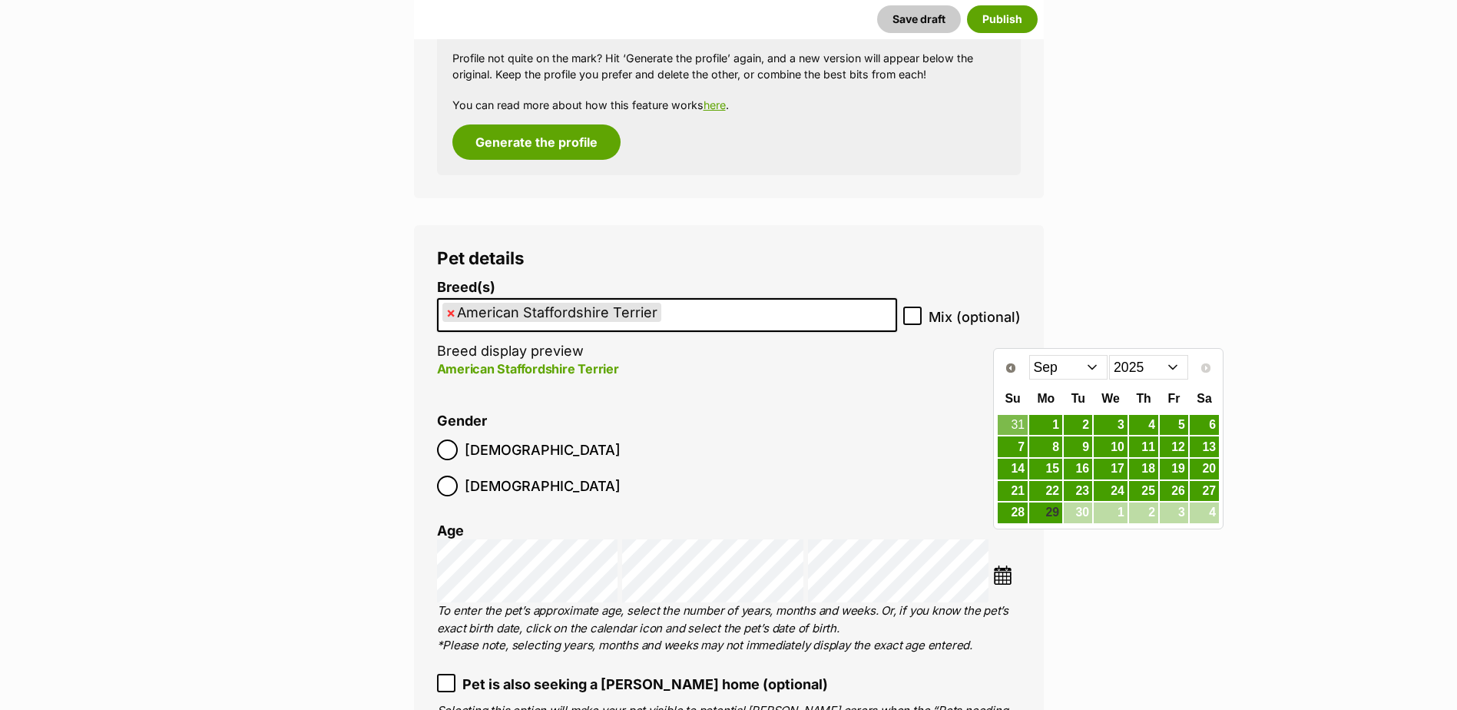
click at [1157, 365] on select "2015 2016 2017 2018 2019 2020 2021 2022 2023 2024 2025" at bounding box center [1148, 367] width 79 height 25
click at [1062, 363] on select "Jan Feb Mar Apr May Jun Jul Aug Sep Oct Nov Dec" at bounding box center [1068, 367] width 79 height 25
click at [1012, 419] on link "1" at bounding box center [1013, 425] width 30 height 19
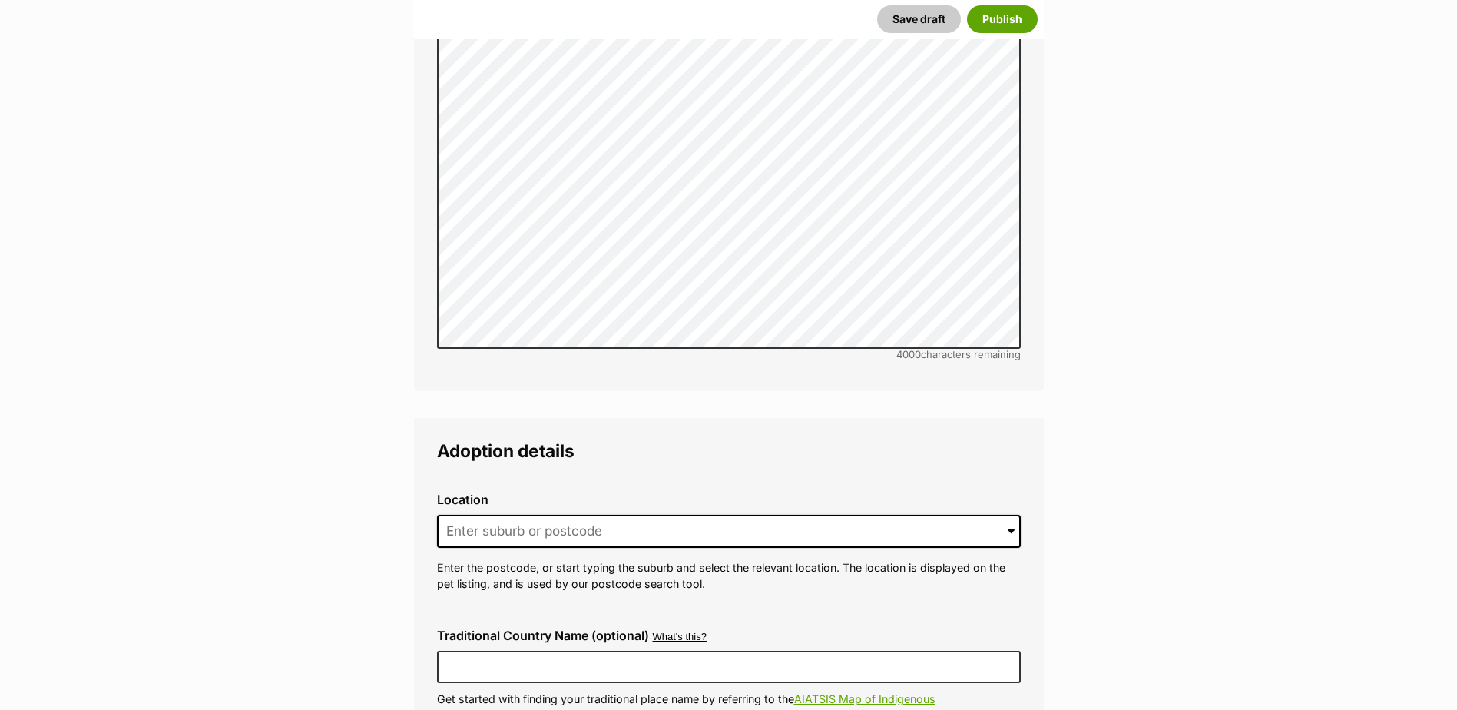
scroll to position [3171, 0]
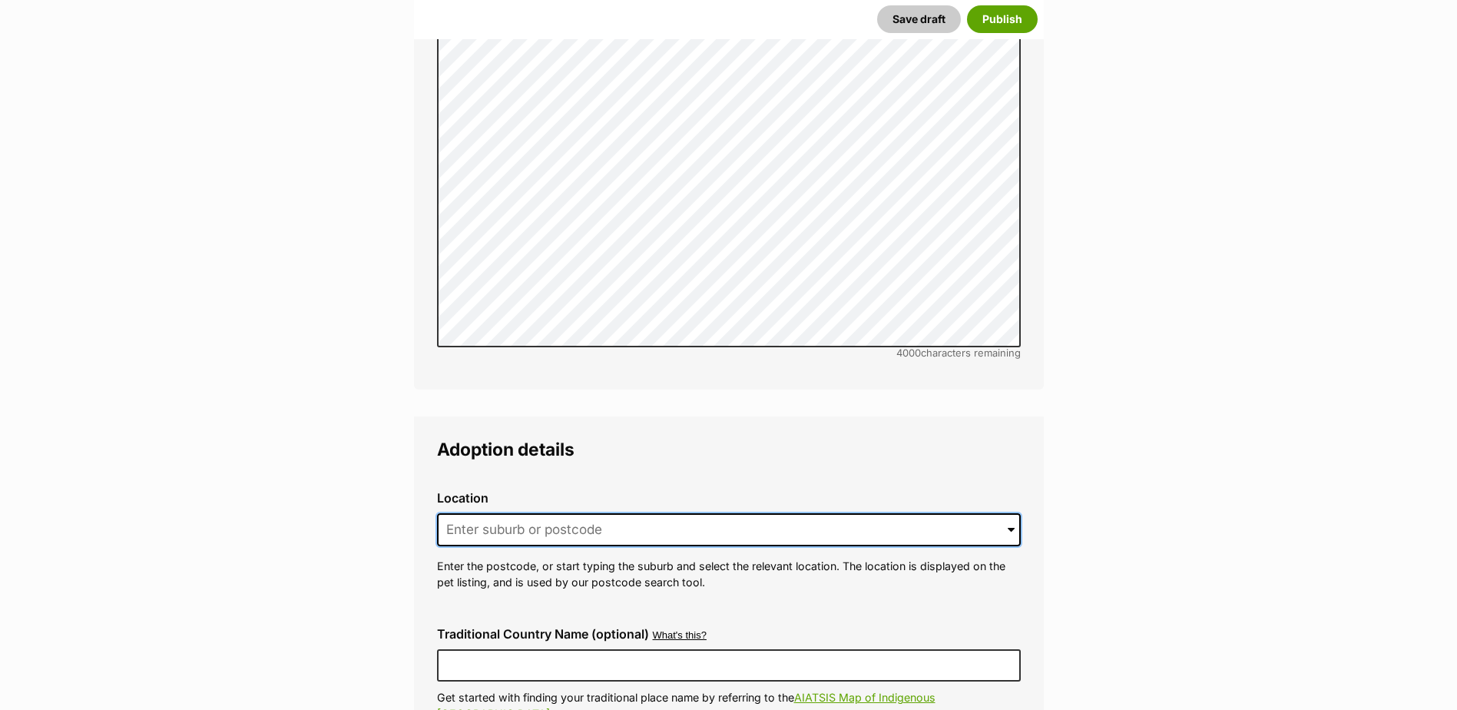
click at [478, 513] on input at bounding box center [729, 530] width 584 height 34
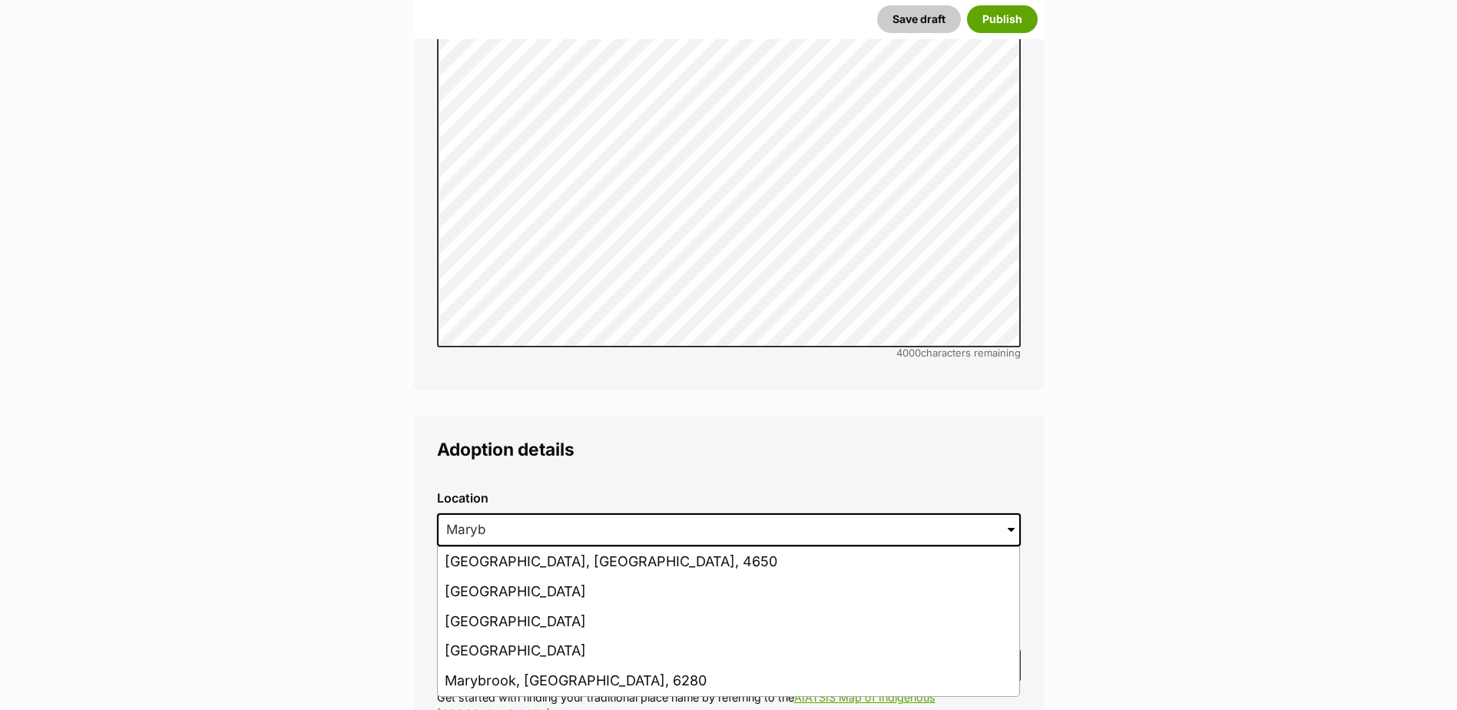
click at [566, 607] on li "Maryborough West, Queensland, 4650" at bounding box center [729, 622] width 582 height 30
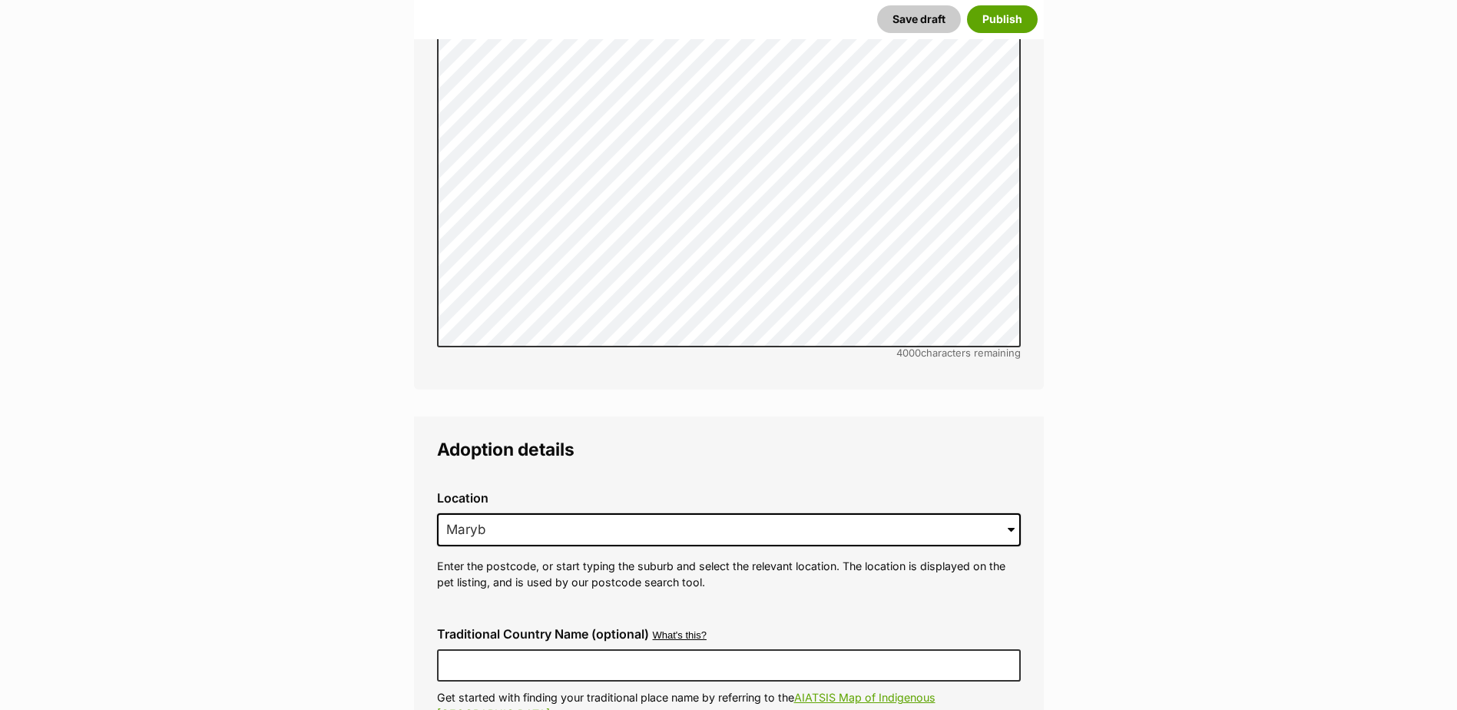
type input "Maryborough West, Queensland, 4650"
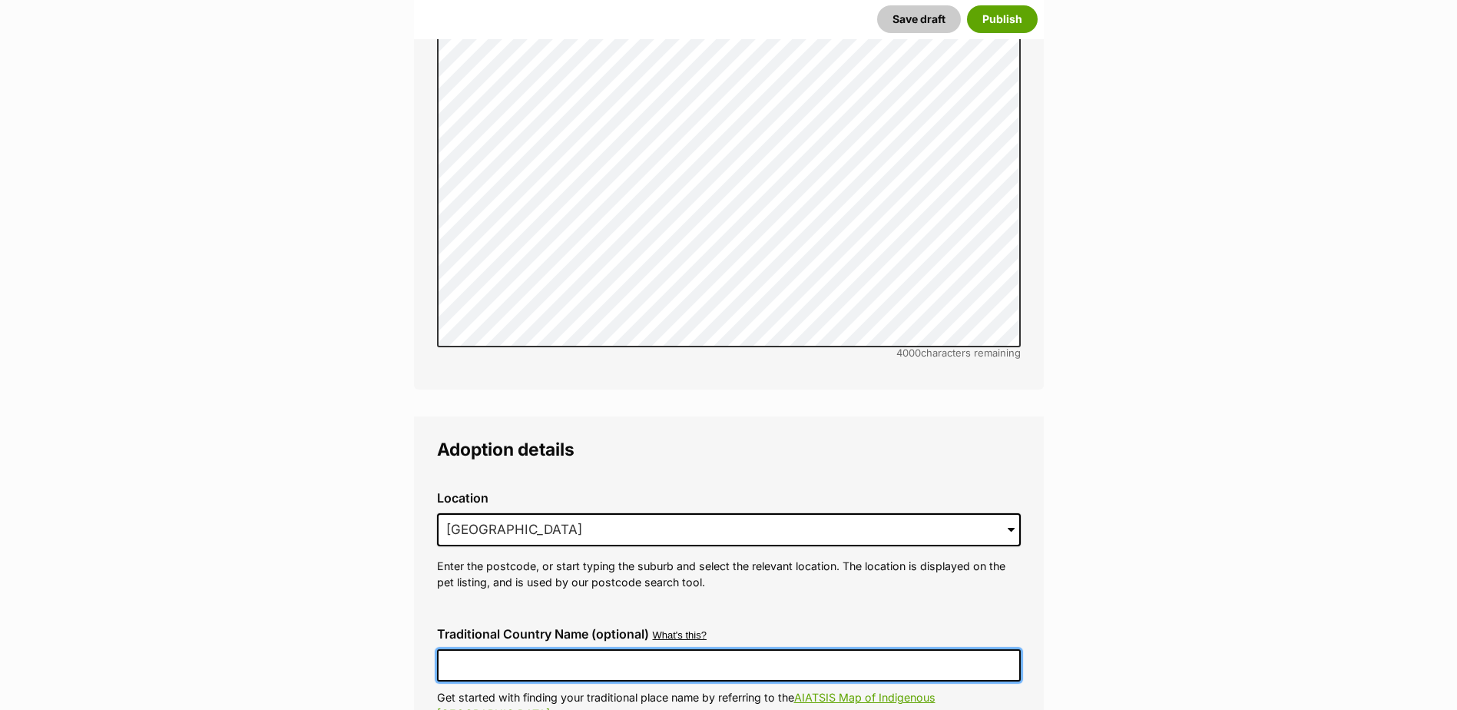
click at [573, 649] on input "Traditional Country Name (optional)" at bounding box center [729, 665] width 584 height 32
type input "Australia"
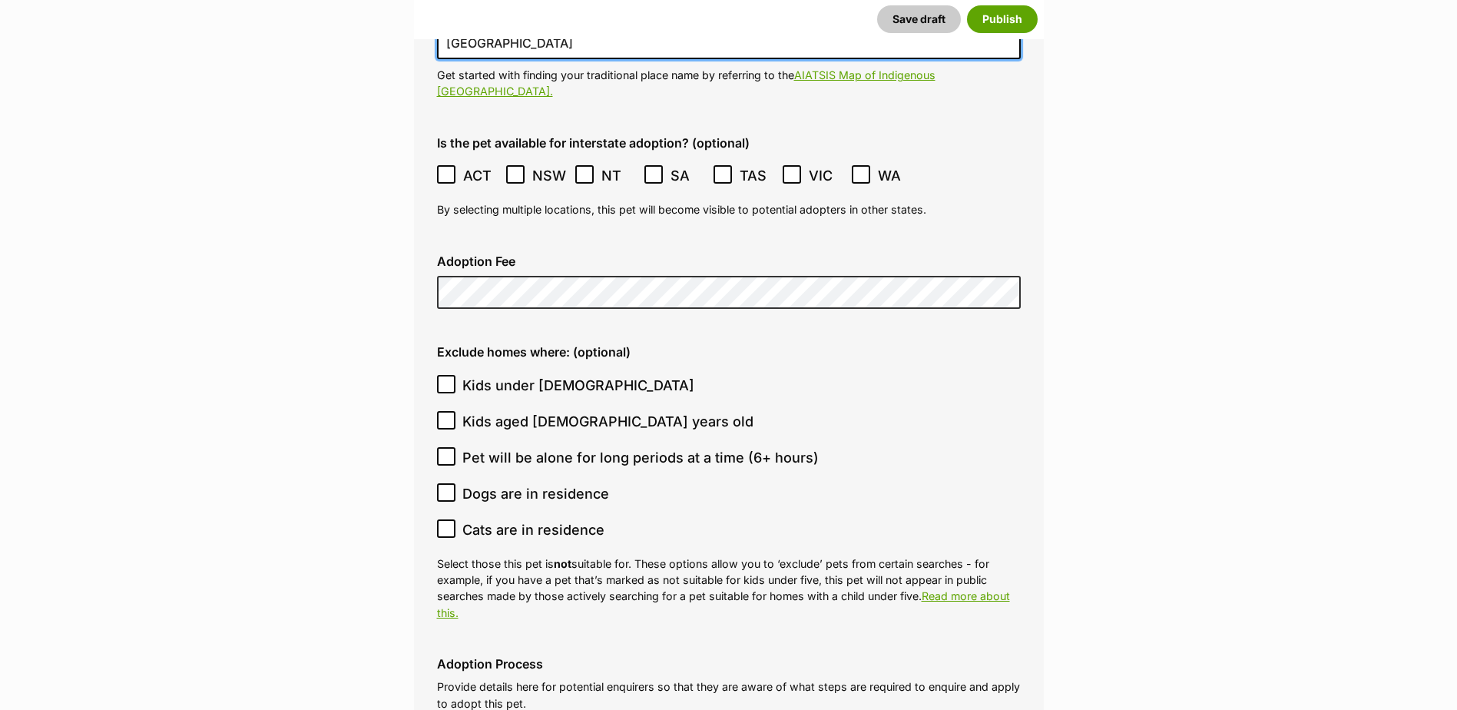
scroll to position [3809, 0]
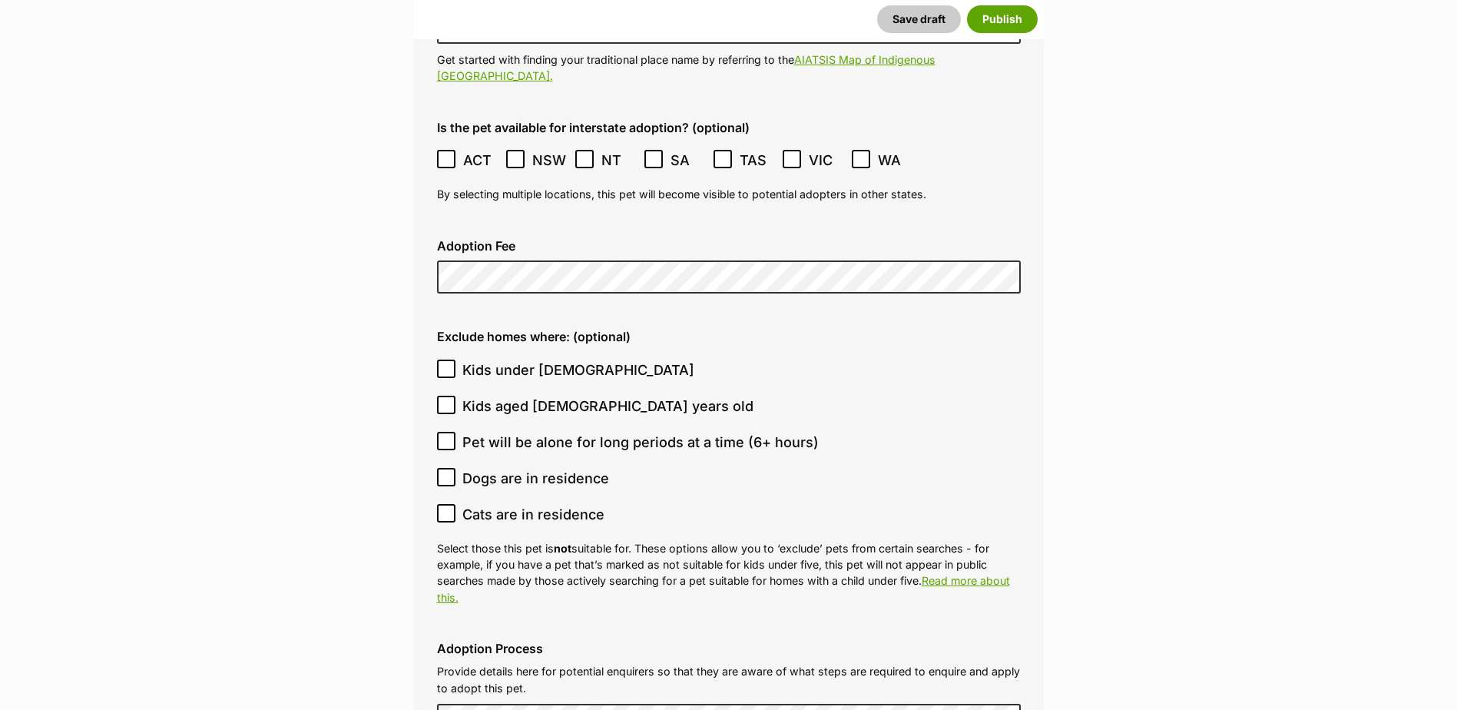
click at [446, 154] on icon at bounding box center [446, 159] width 11 height 11
click at [512, 154] on icon at bounding box center [515, 159] width 11 height 11
click at [651, 154] on icon at bounding box center [653, 159] width 11 height 11
click at [717, 150] on span at bounding box center [724, 160] width 20 height 21
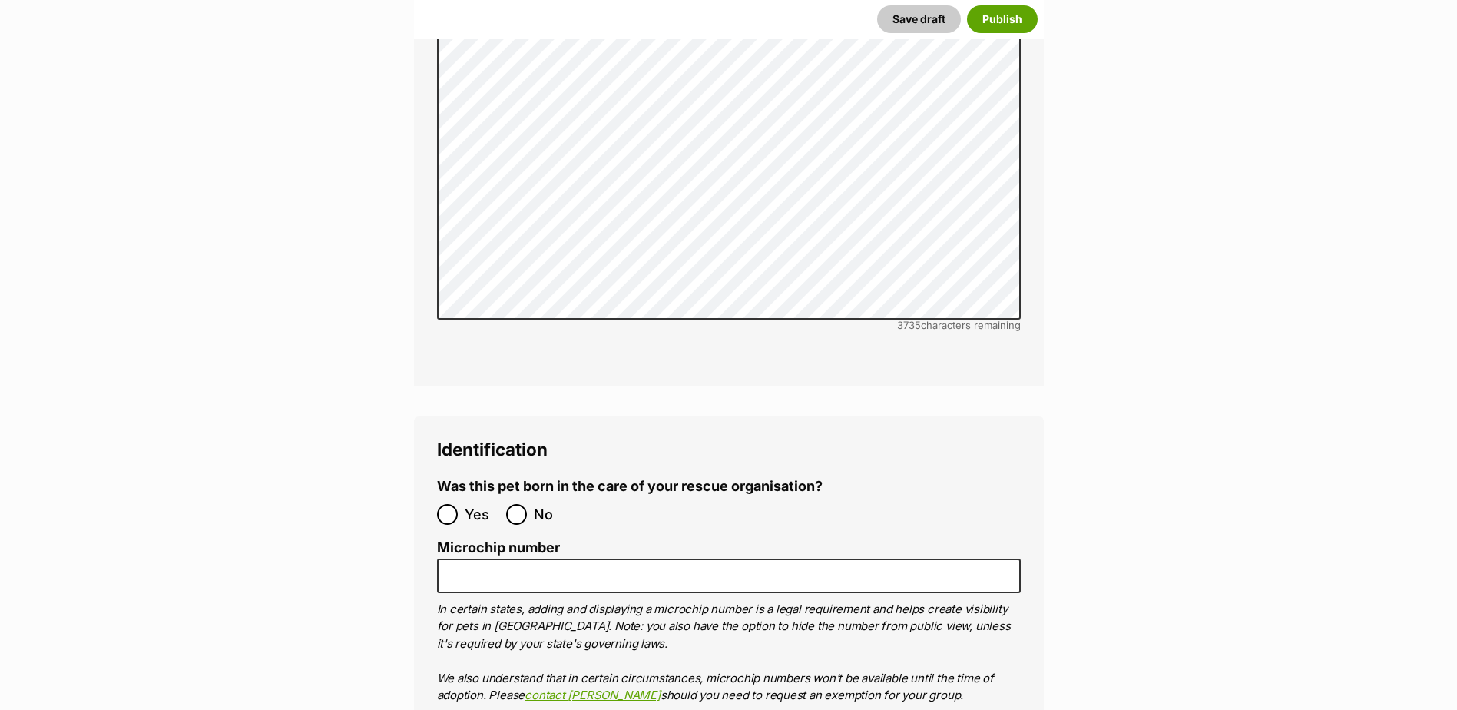
scroll to position [4577, 0]
click at [518, 503] on input "No" at bounding box center [516, 513] width 21 height 21
radio input "true"
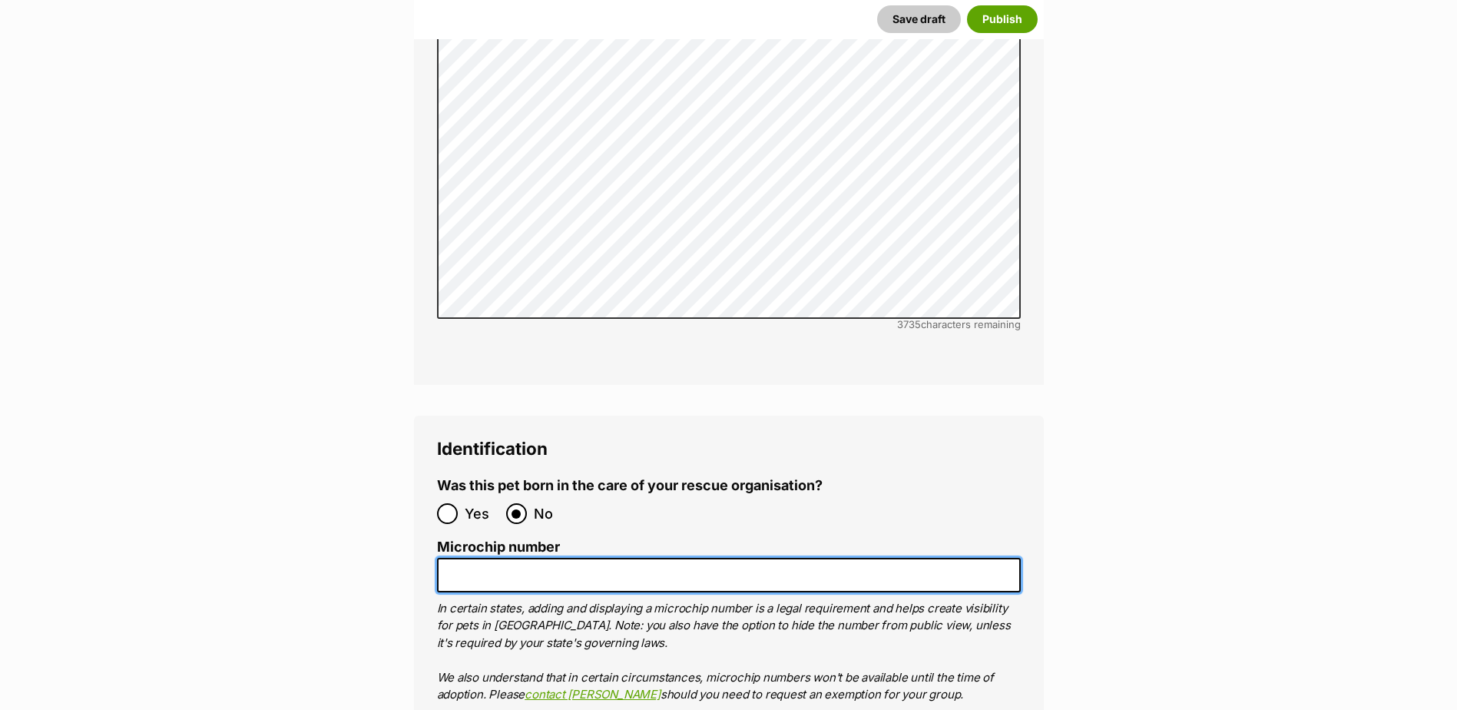
click at [512, 558] on input "Microchip number" at bounding box center [729, 575] width 584 height 35
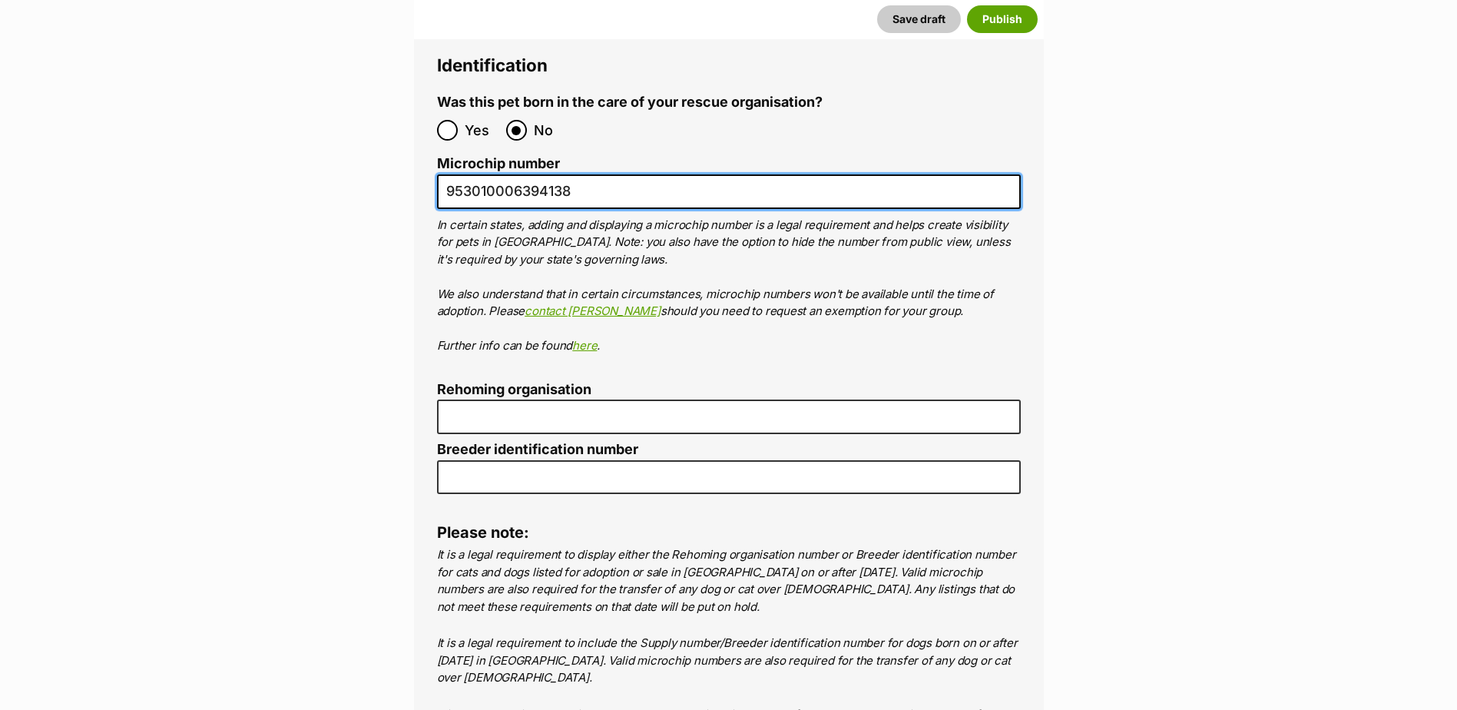
scroll to position [4961, 0]
type input "953010006394138"
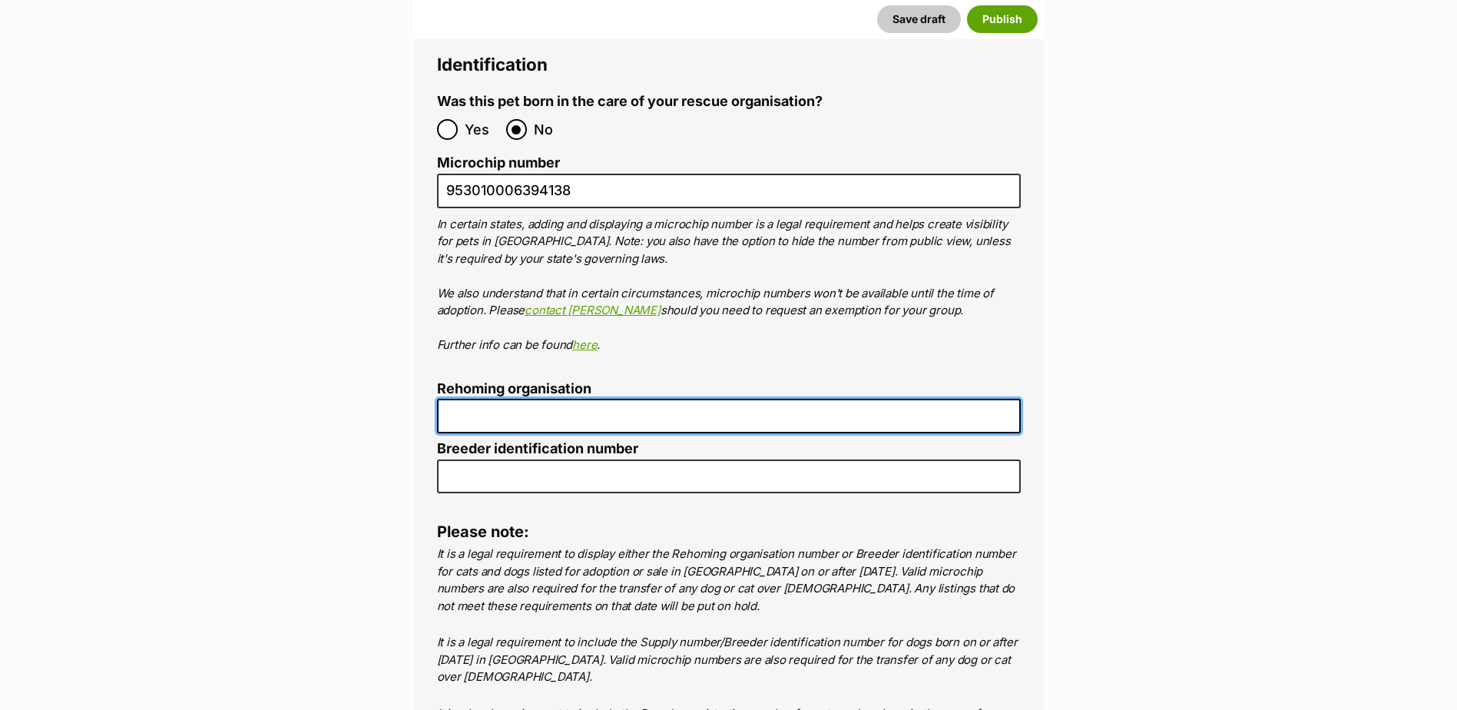
click at [519, 399] on input "Rehoming organisation" at bounding box center [729, 416] width 584 height 35
type input "MDAR"
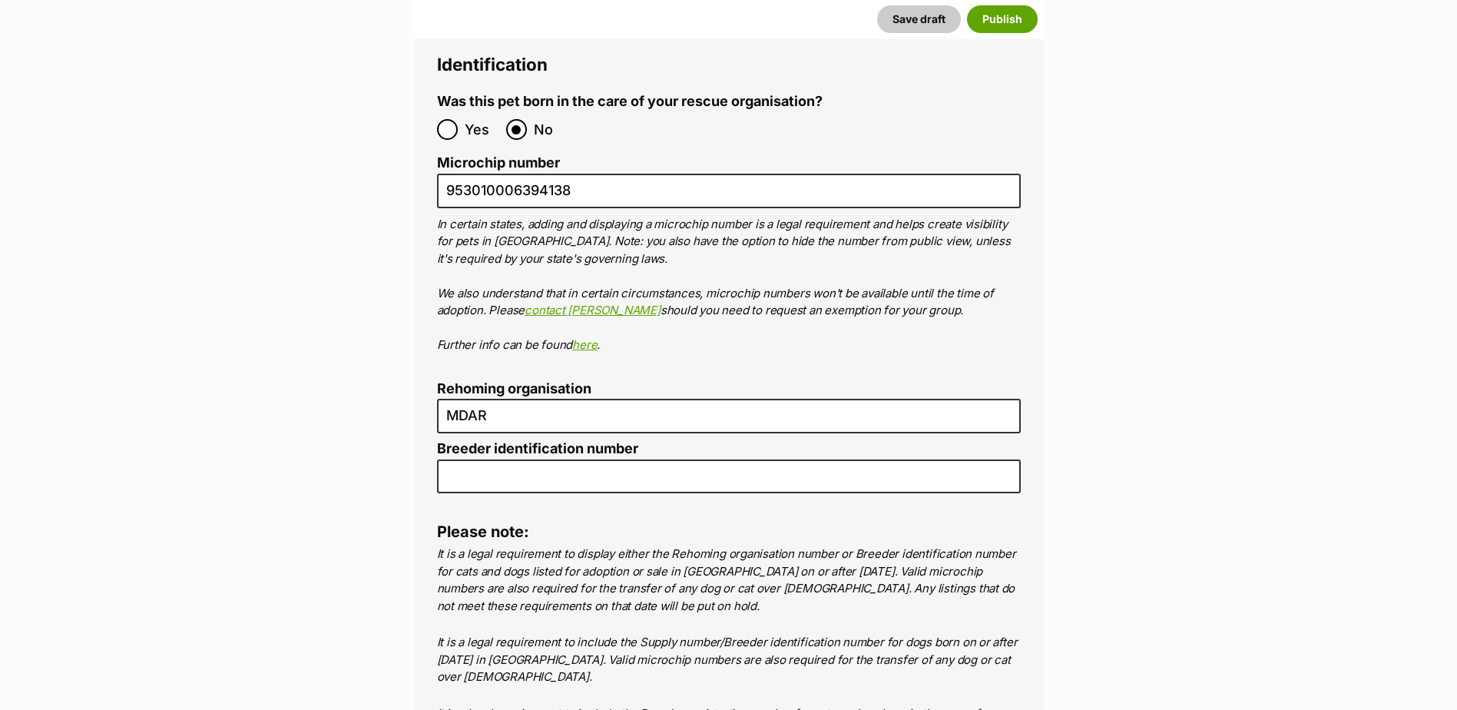
type input "0000312643880"
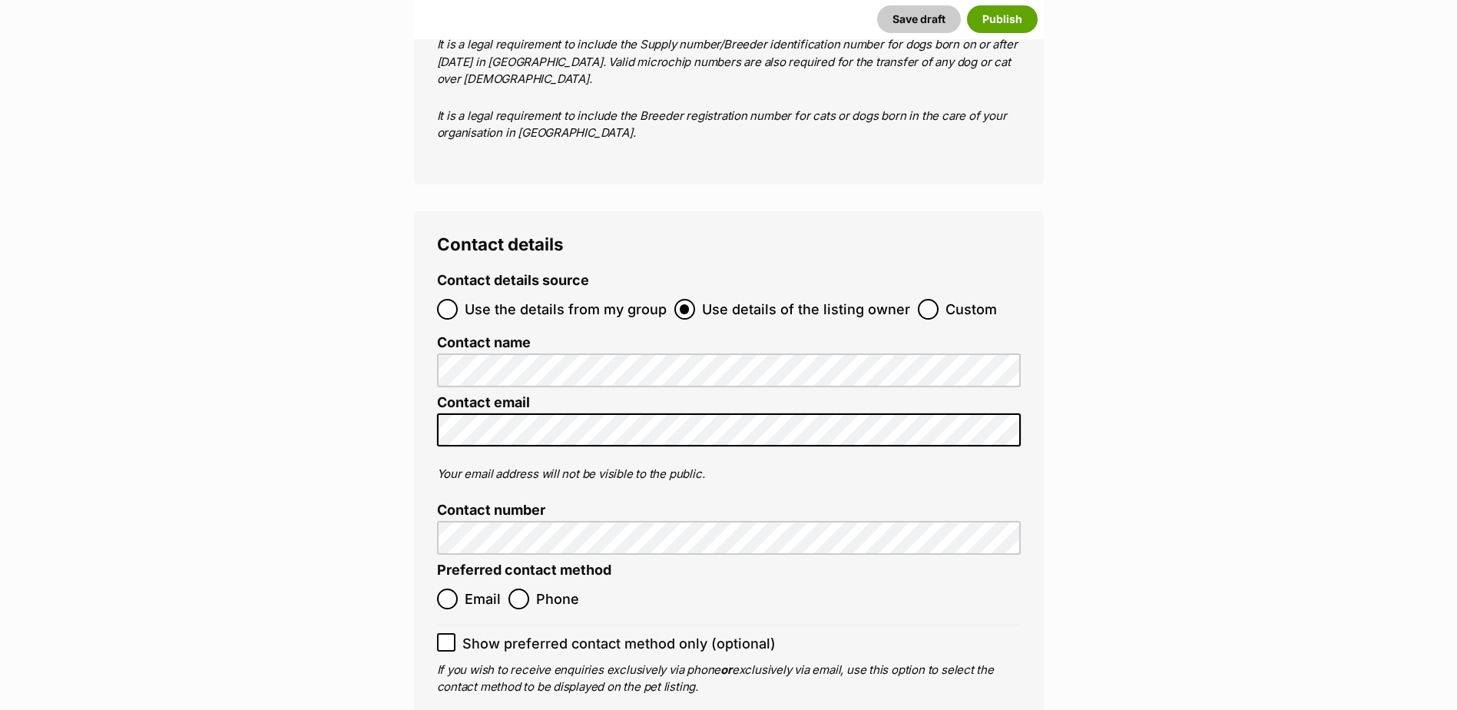
scroll to position [5639, 0]
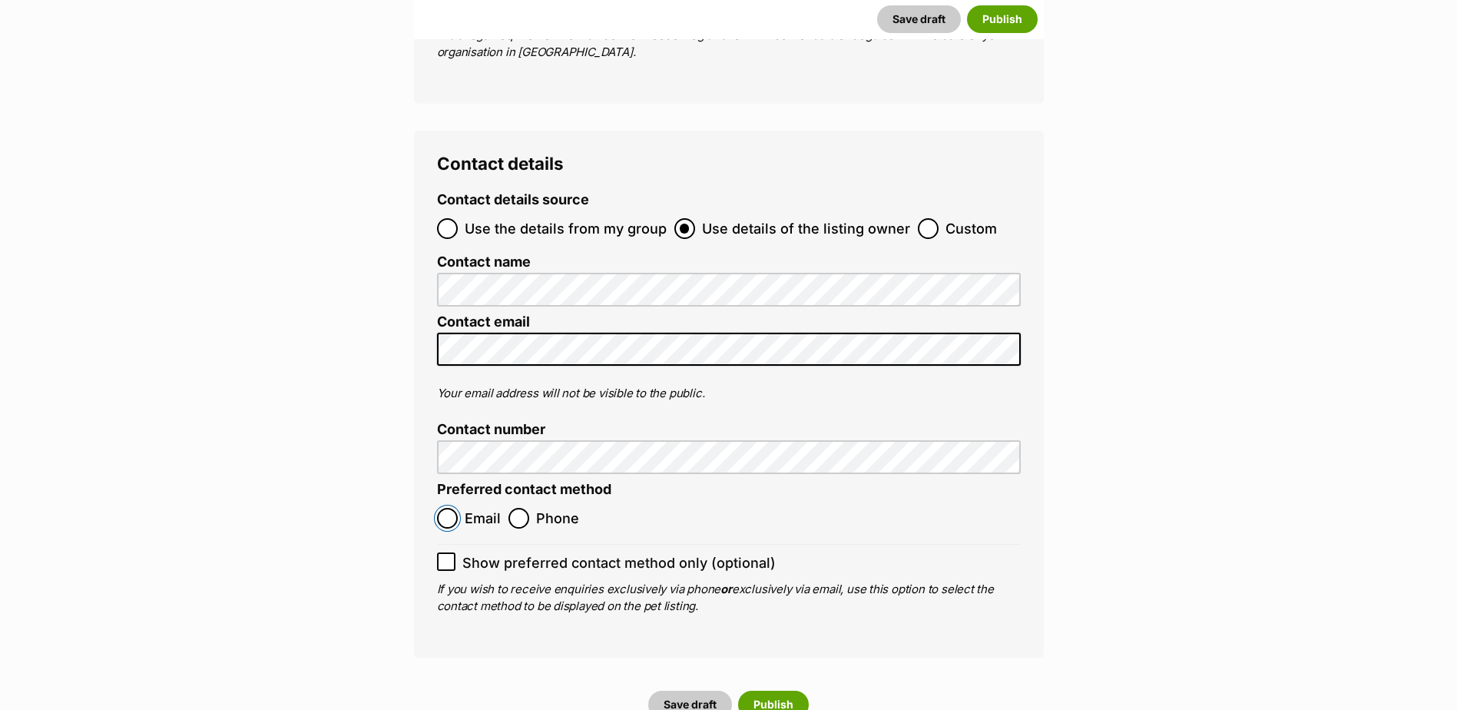
drag, startPoint x: 449, startPoint y: 471, endPoint x: 492, endPoint y: 468, distance: 43.1
click at [450, 508] on input "Email" at bounding box center [447, 518] width 21 height 21
radio input "true"
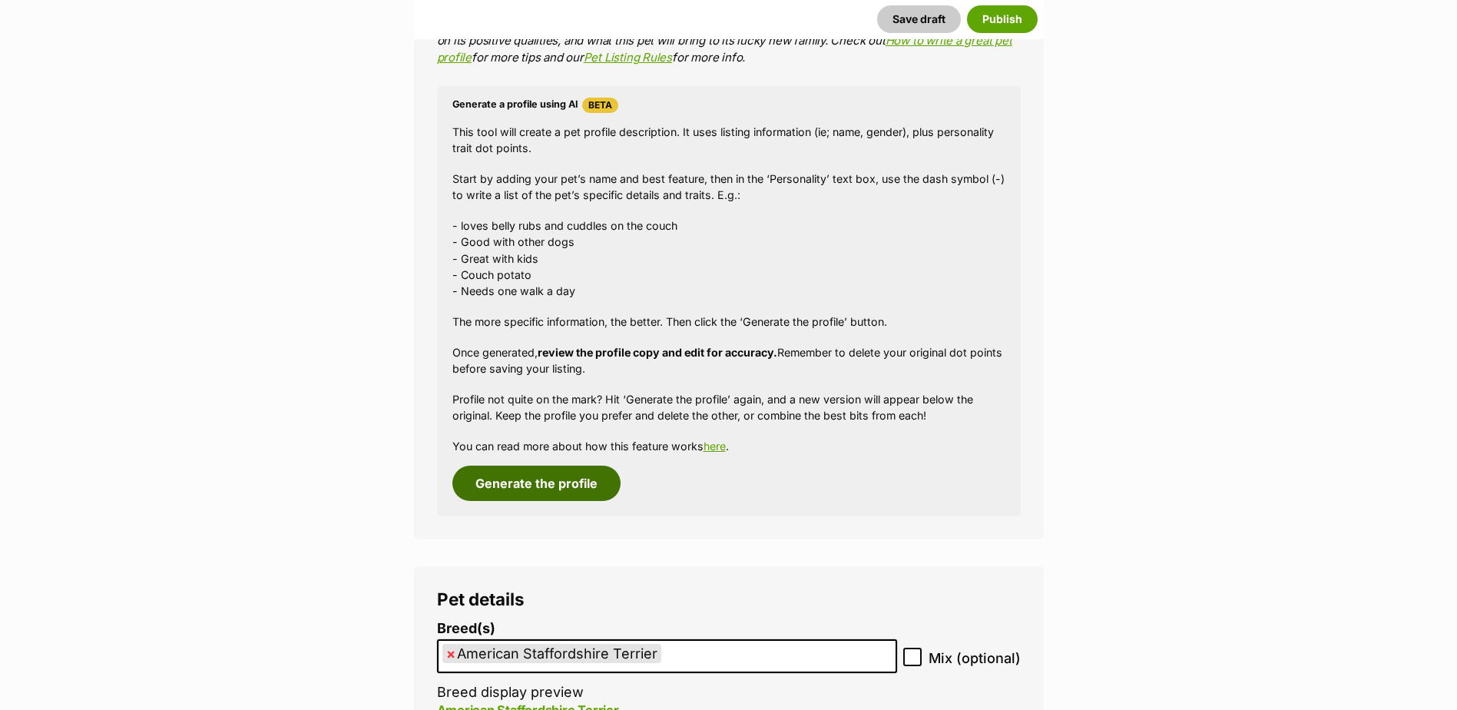
scroll to position [1329, 0]
click at [578, 488] on button "Generate the profile" at bounding box center [536, 482] width 168 height 35
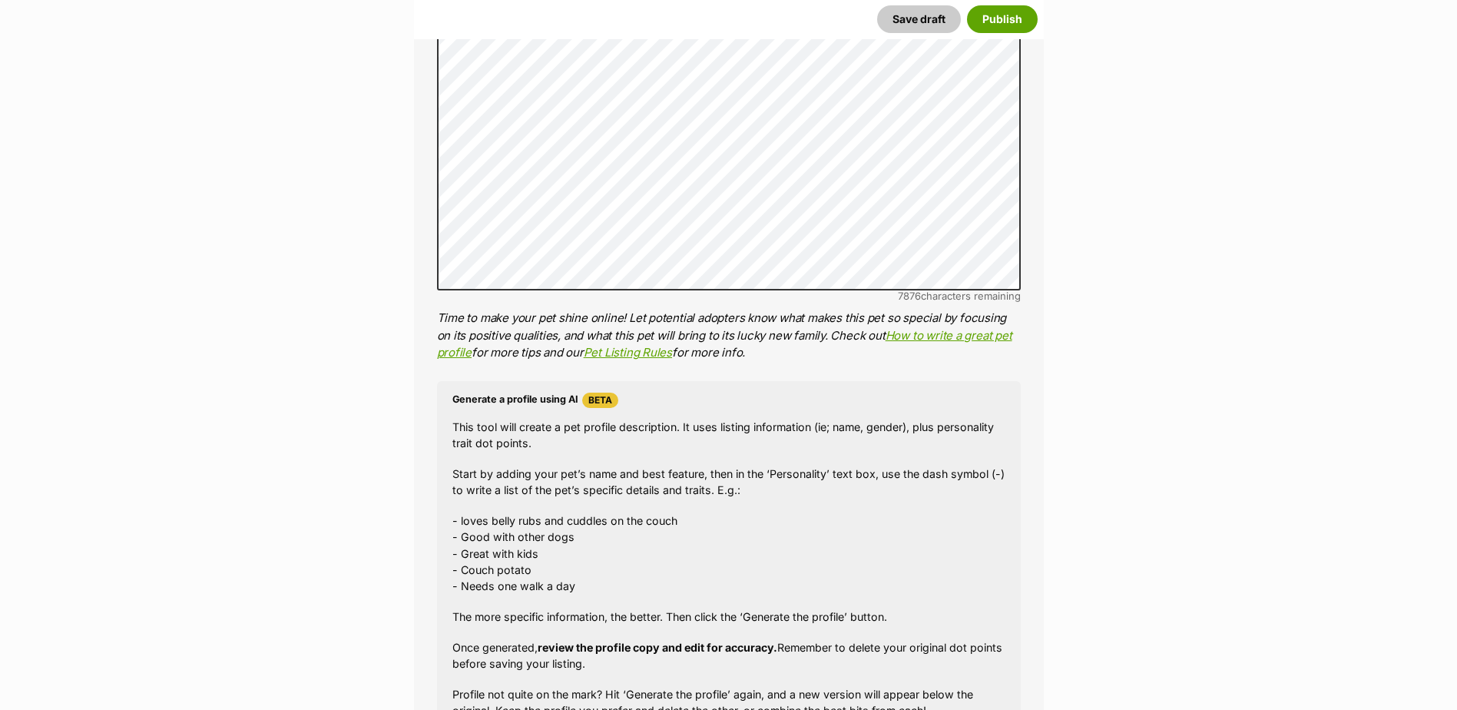
scroll to position [800, 0]
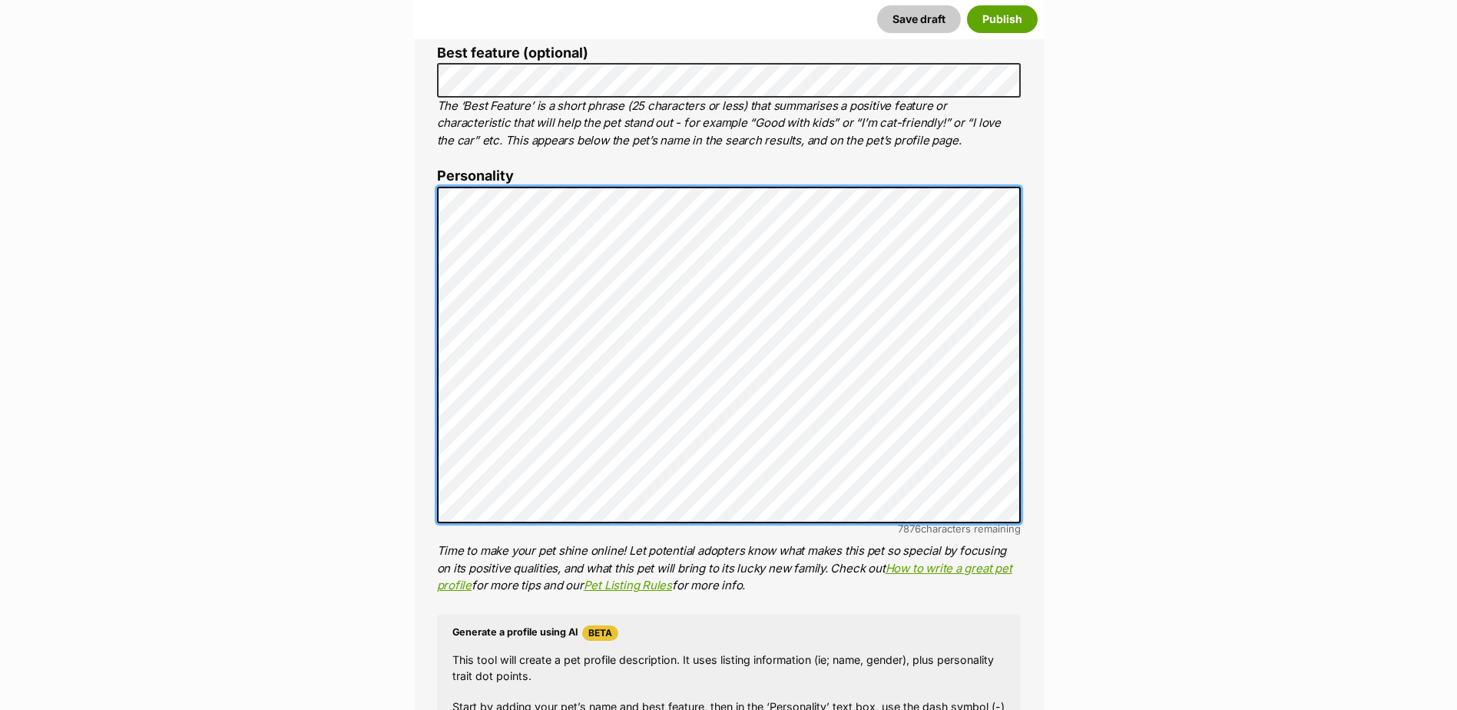
click at [423, 195] on div "About This Pet Name Henlo there, it looks like you might be using the pet name …" at bounding box center [729, 423] width 630 height 1287
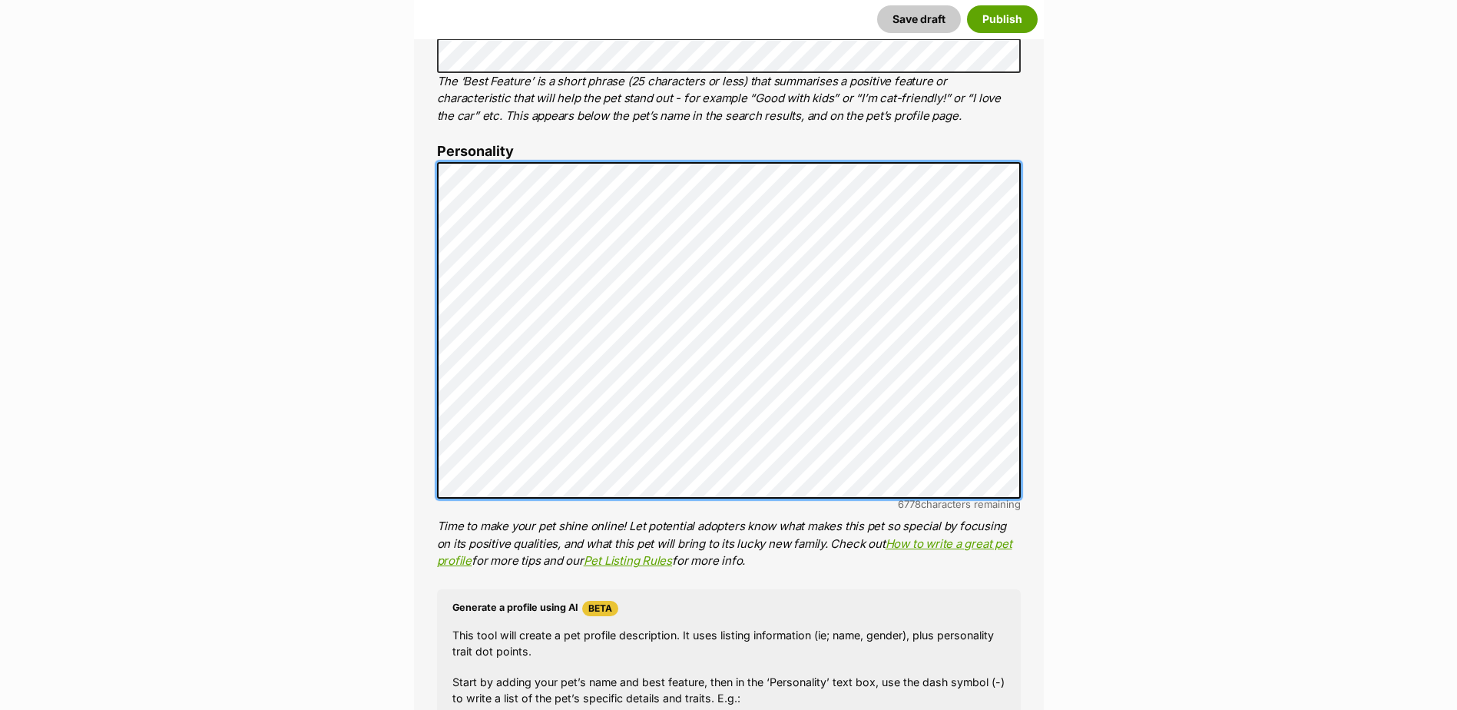
scroll to position [826, 0]
click at [433, 152] on div "About This Pet Name Henlo there, it looks like you might be using the pet name …" at bounding box center [729, 398] width 630 height 1287
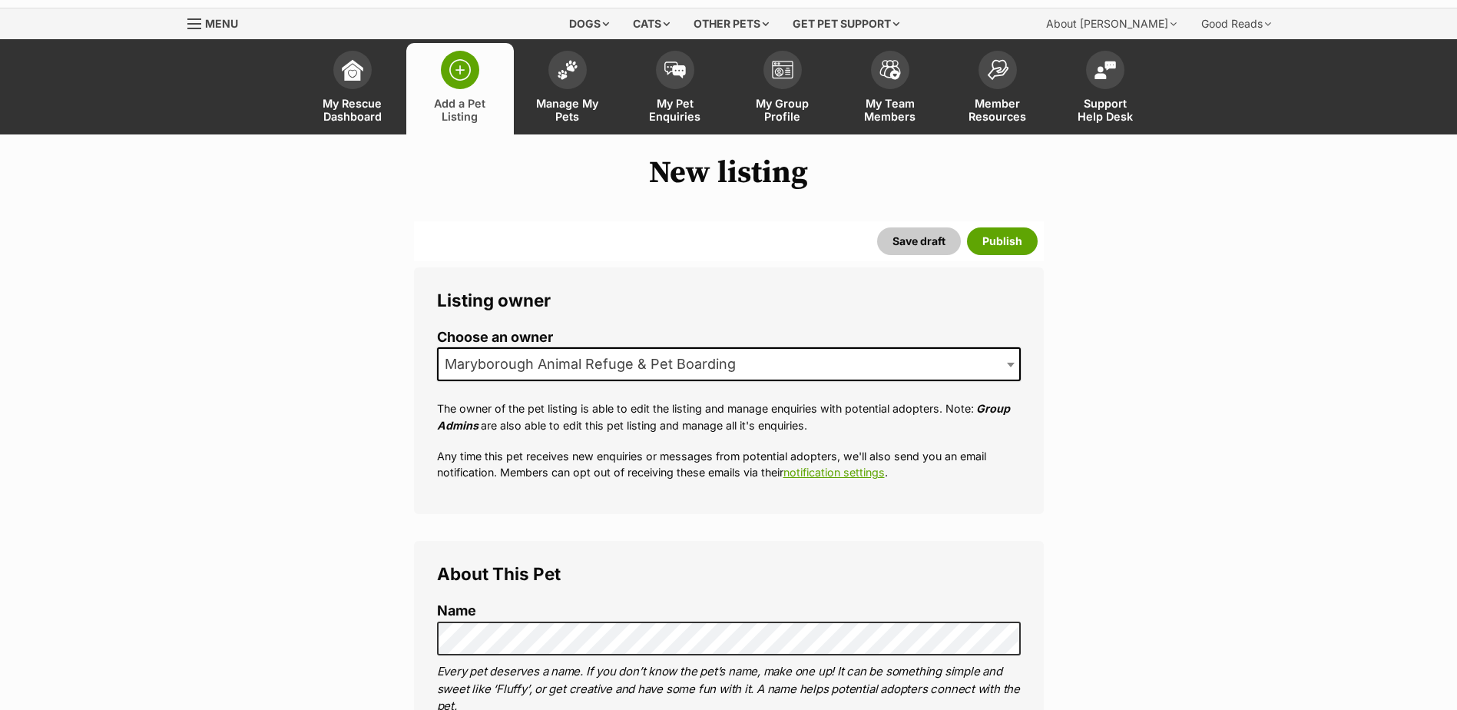
scroll to position [0, 0]
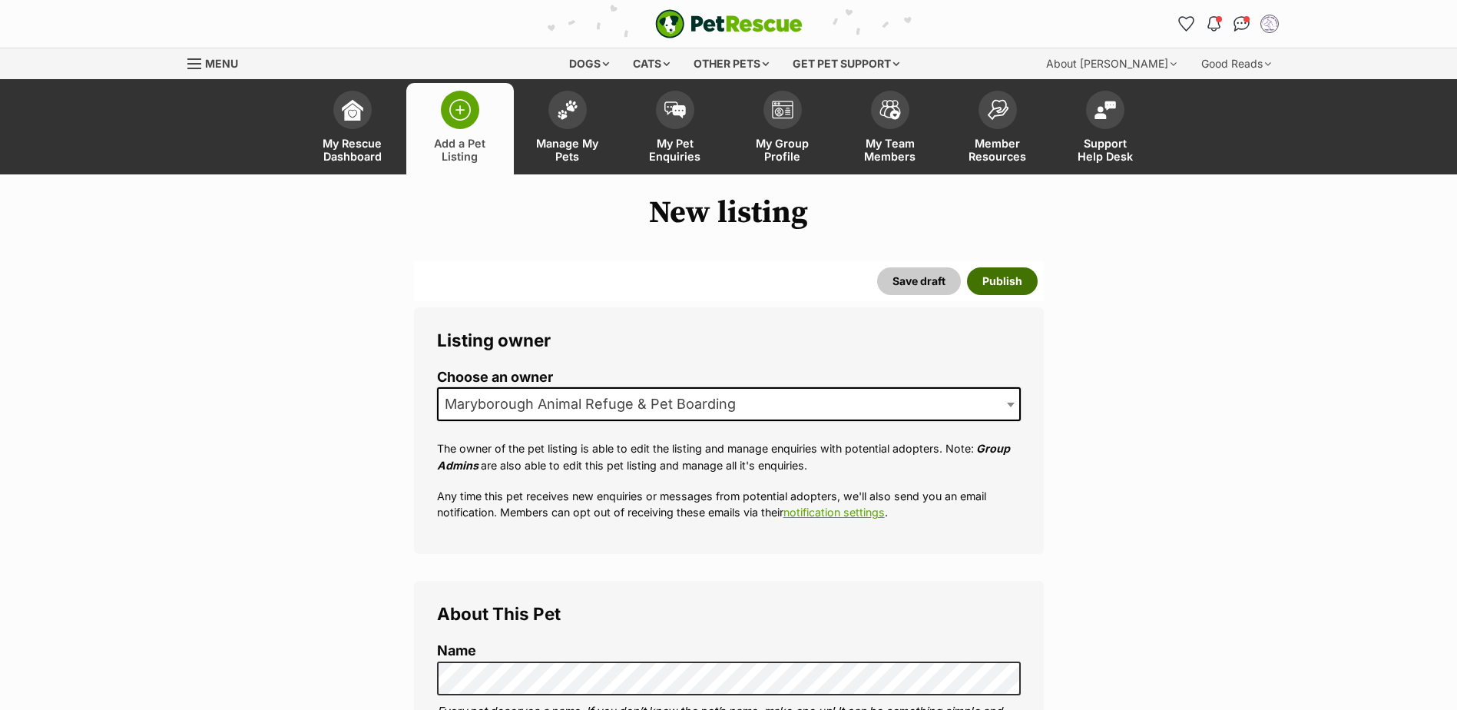
click at [982, 280] on button "Publish" at bounding box center [1002, 281] width 71 height 28
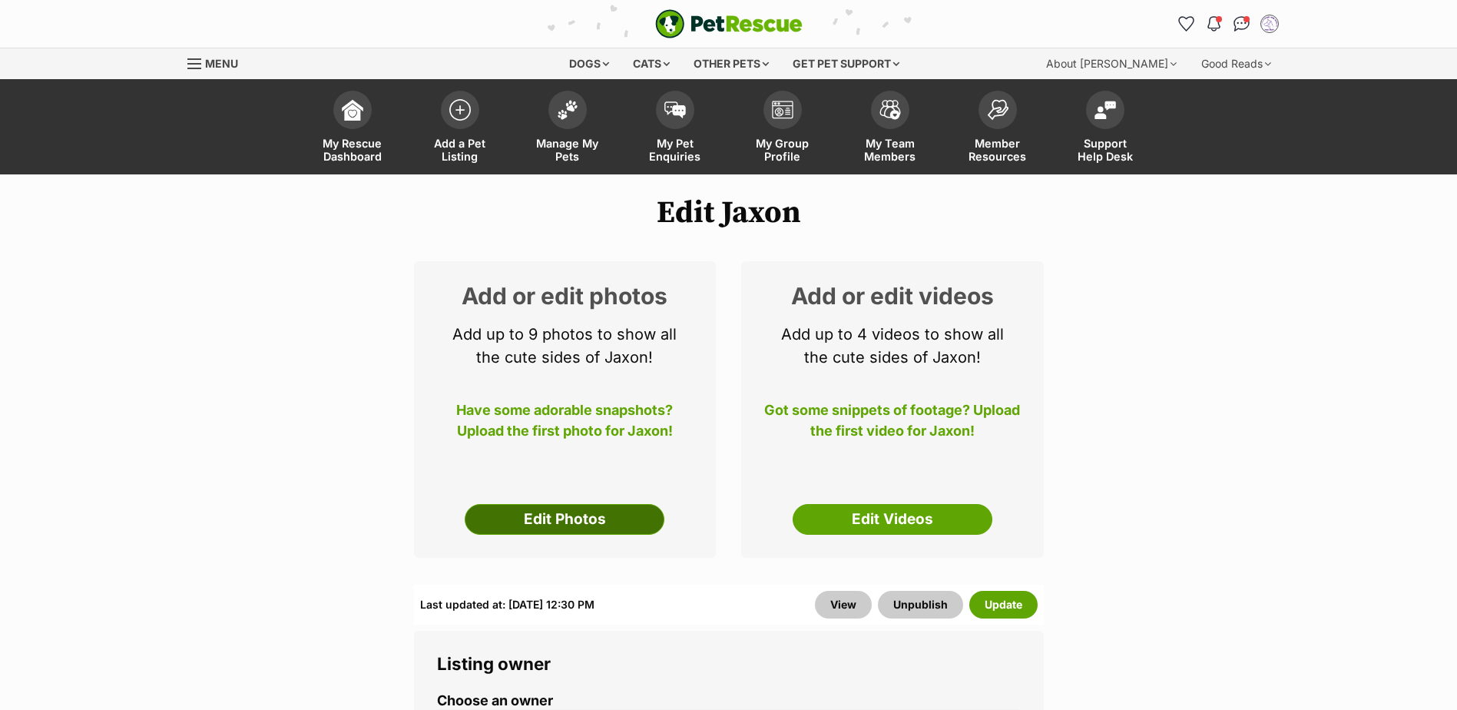
click at [543, 515] on link "Edit Photos" at bounding box center [565, 519] width 200 height 31
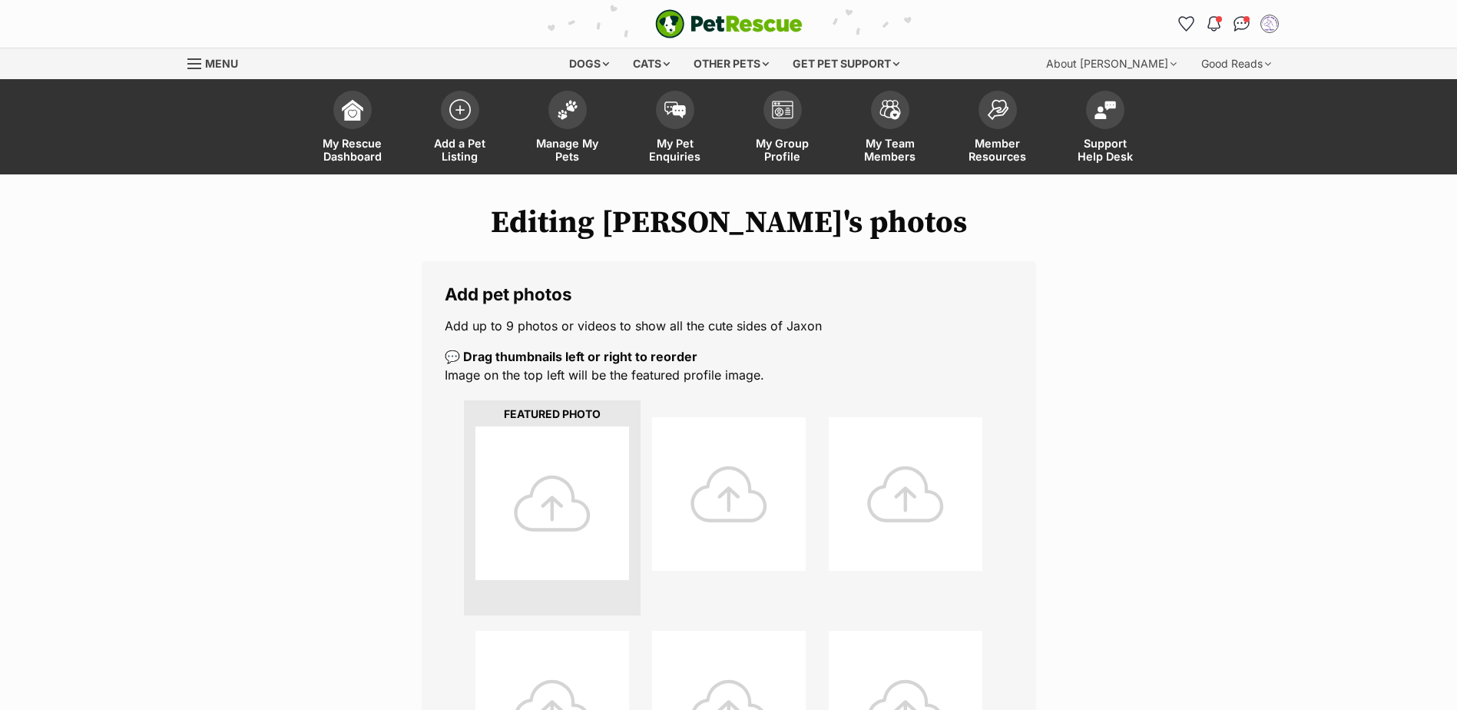
click at [551, 467] on div at bounding box center [553, 503] width 154 height 154
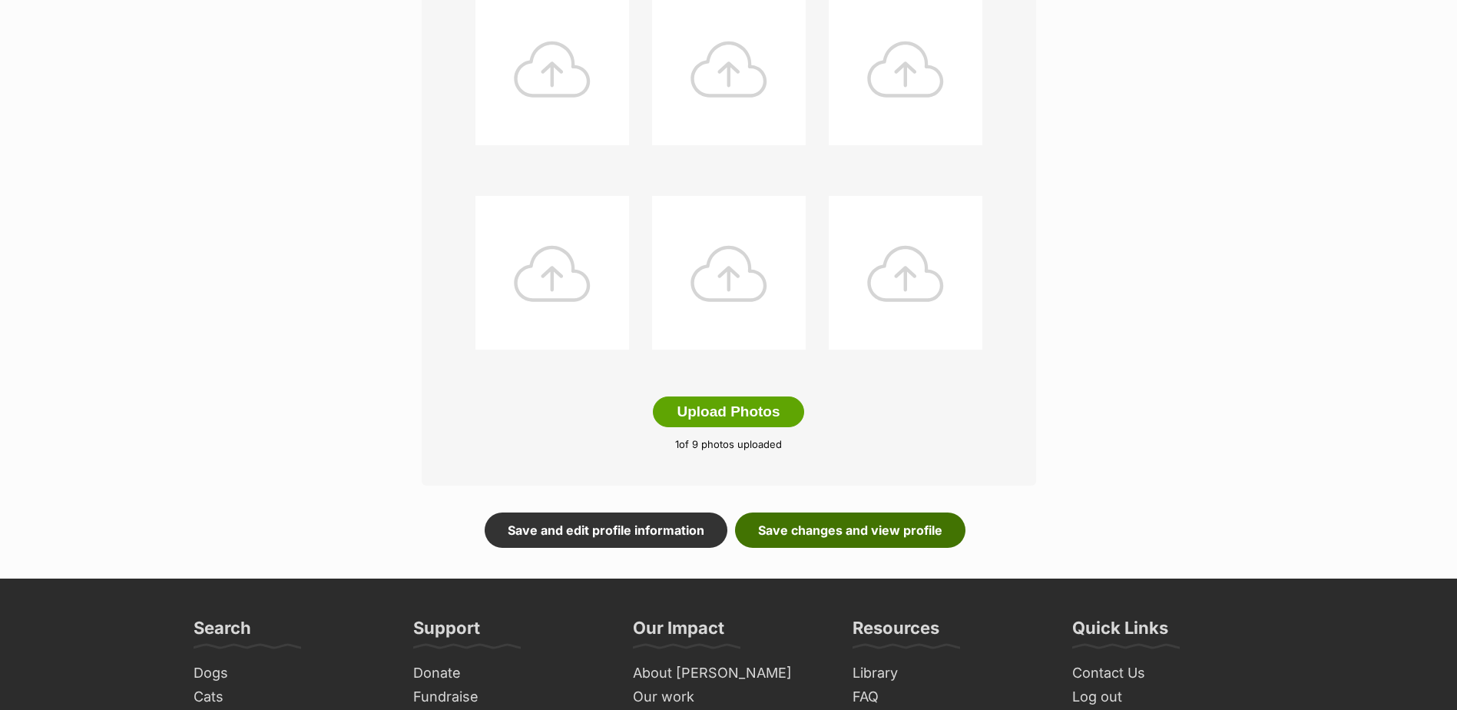
scroll to position [640, 0]
click at [884, 538] on link "Save changes and view profile" at bounding box center [850, 529] width 230 height 35
